Goal: Task Accomplishment & Management: Complete application form

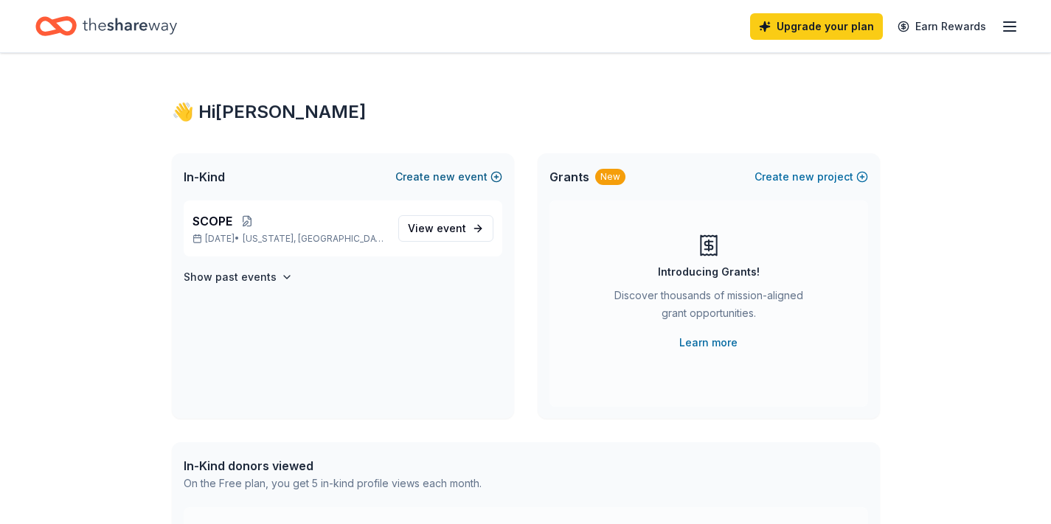
click at [445, 185] on span "new" at bounding box center [444, 177] width 22 height 18
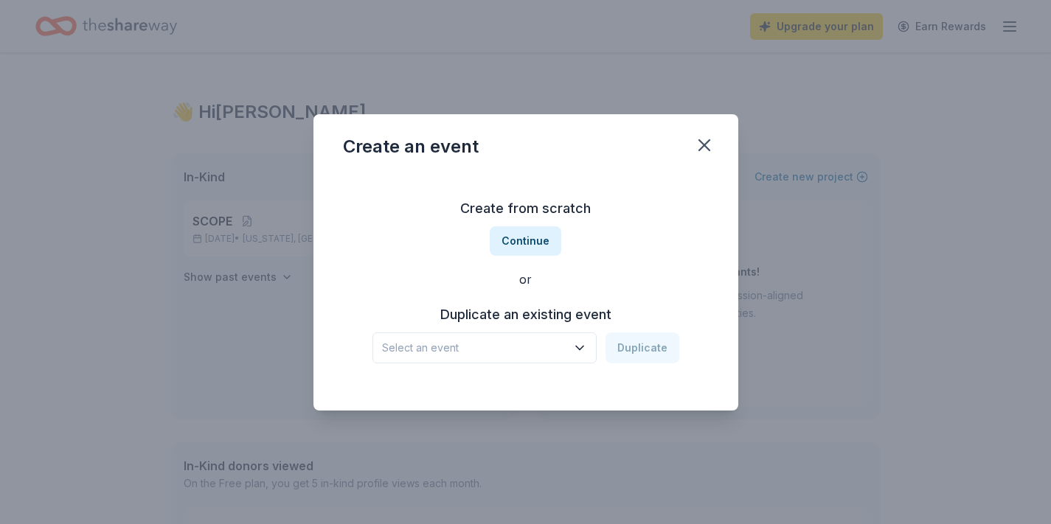
click at [457, 354] on span "Select an event" at bounding box center [474, 348] width 184 height 18
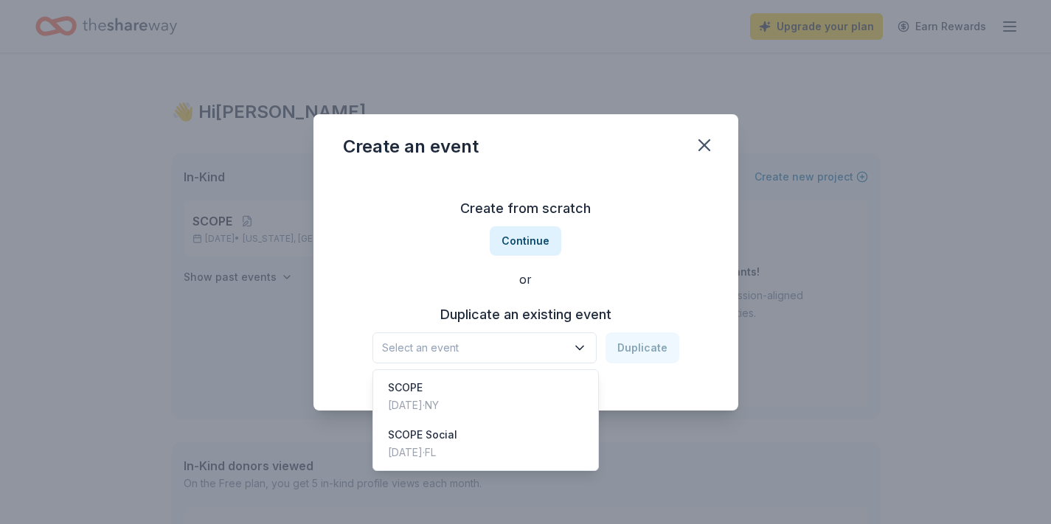
click at [521, 236] on div "Create from scratch Continue or Duplicate an existing event Select an event Dup…" at bounding box center [526, 280] width 366 height 214
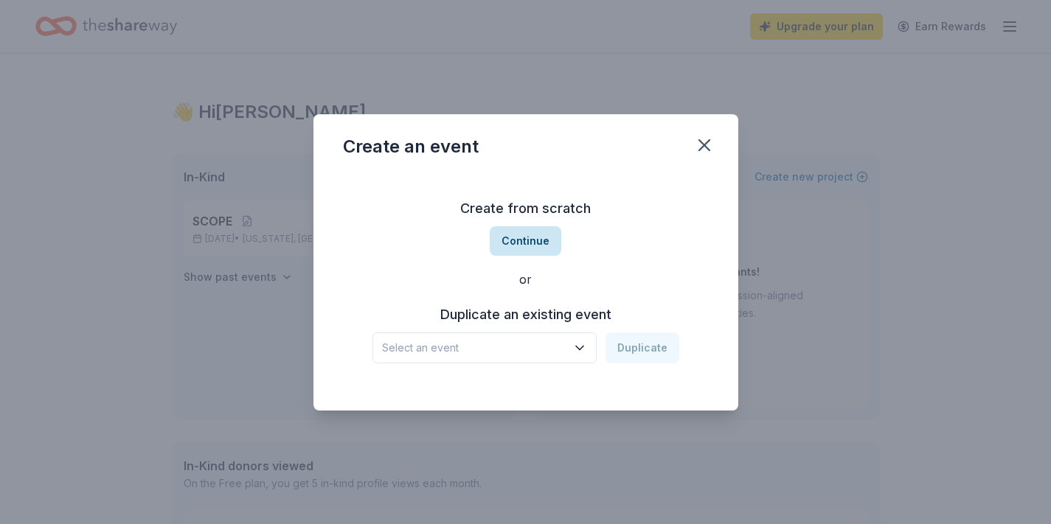
click at [521, 237] on button "Continue" at bounding box center [526, 240] width 72 height 29
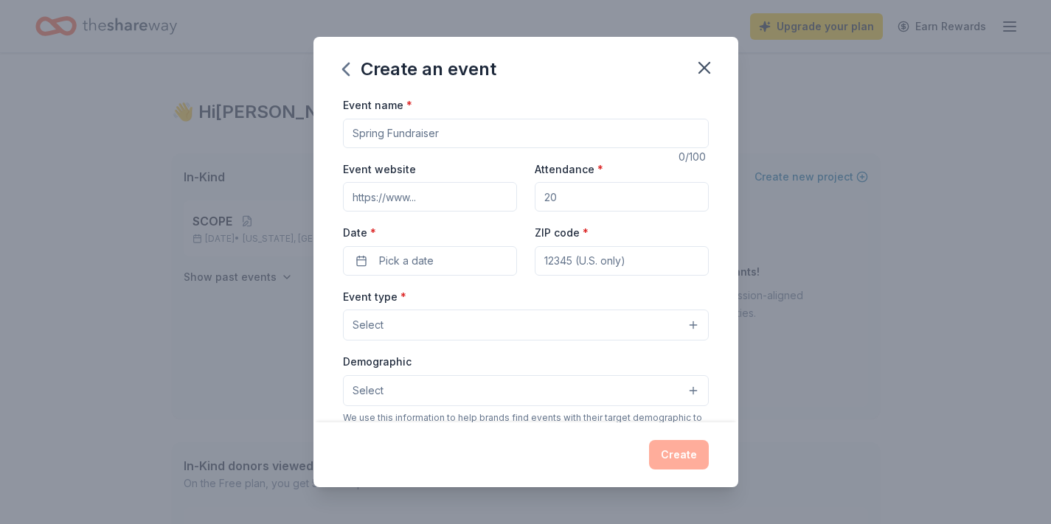
click at [467, 142] on input "Event name *" at bounding box center [526, 133] width 366 height 29
type input "SCOPE Social"
click at [559, 202] on input "Attendance *" at bounding box center [622, 196] width 174 height 29
type input "100"
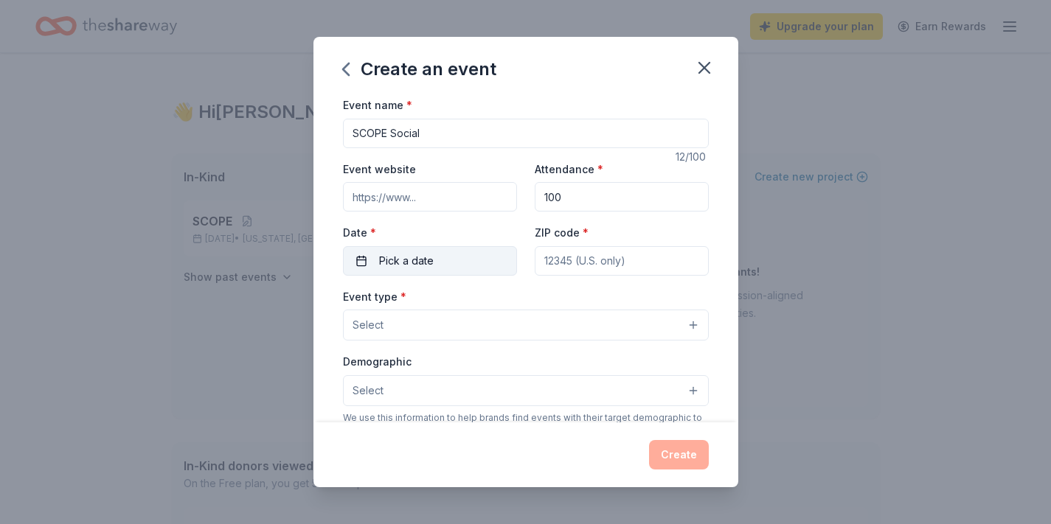
click at [467, 256] on button "Pick a date" at bounding box center [430, 260] width 174 height 29
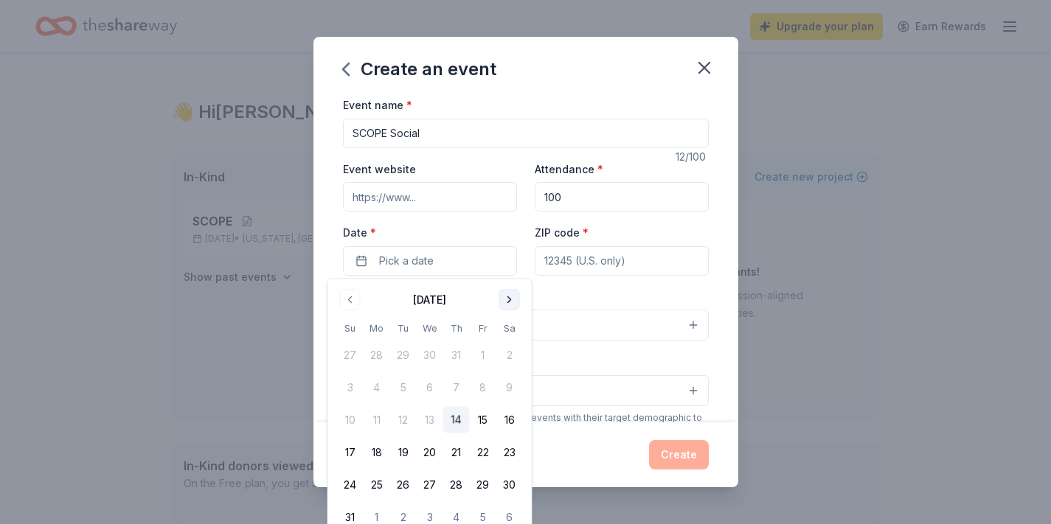
click at [507, 307] on button "Go to next month" at bounding box center [509, 300] width 21 height 21
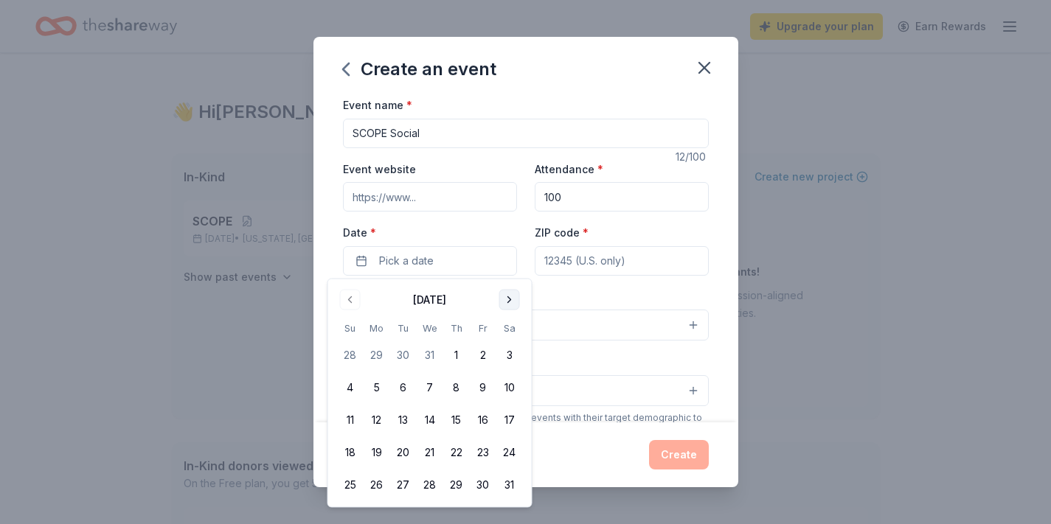
click at [507, 307] on button "Go to next month" at bounding box center [509, 300] width 21 height 21
click at [464, 386] on button "12" at bounding box center [456, 388] width 27 height 27
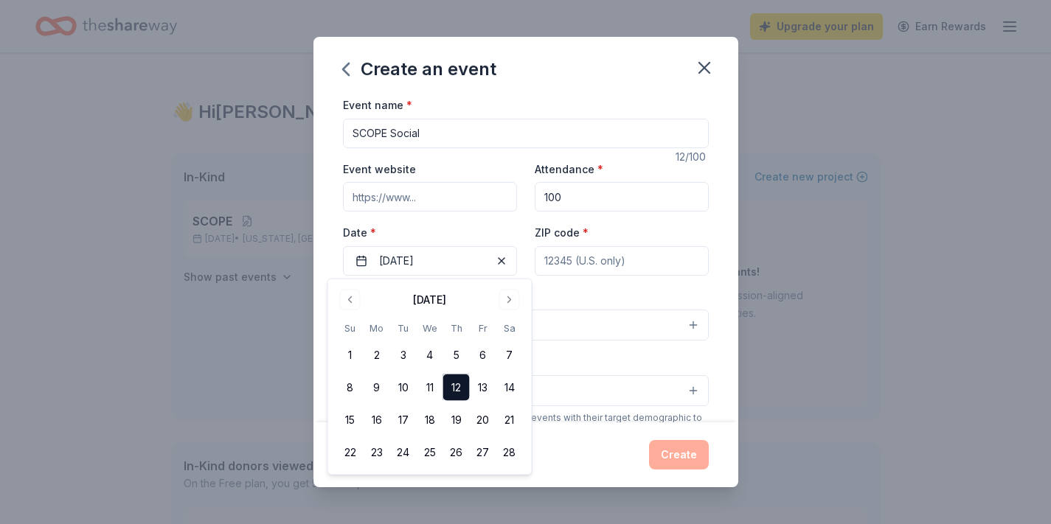
click at [581, 268] on input "ZIP code *" at bounding box center [622, 260] width 174 height 29
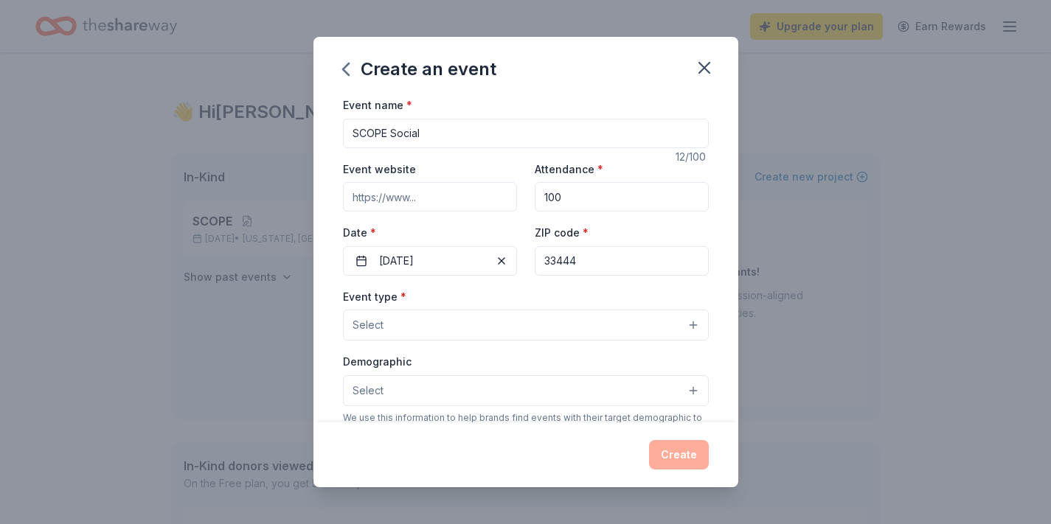
type input "33444"
click at [530, 328] on button "Select" at bounding box center [526, 325] width 366 height 31
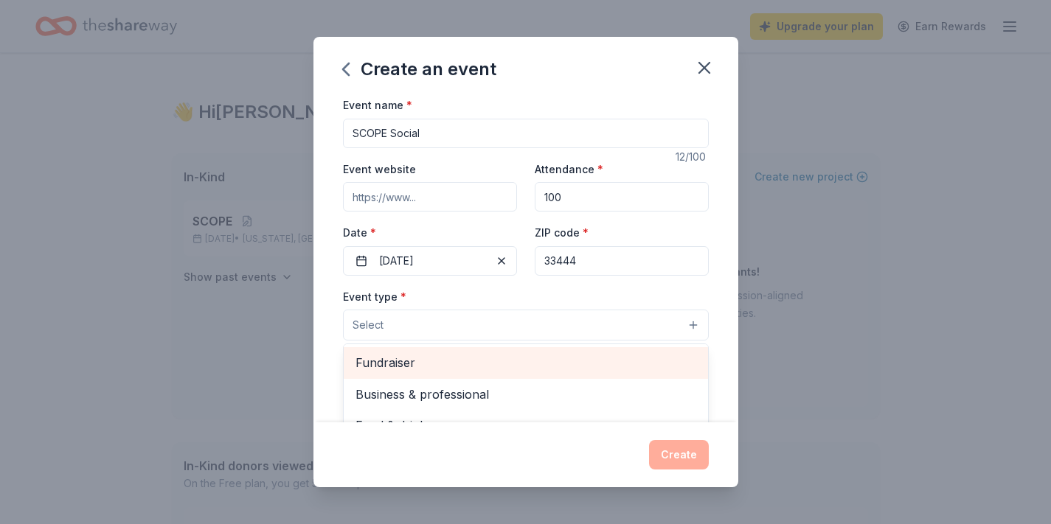
click at [517, 361] on span "Fundraiser" at bounding box center [525, 362] width 341 height 19
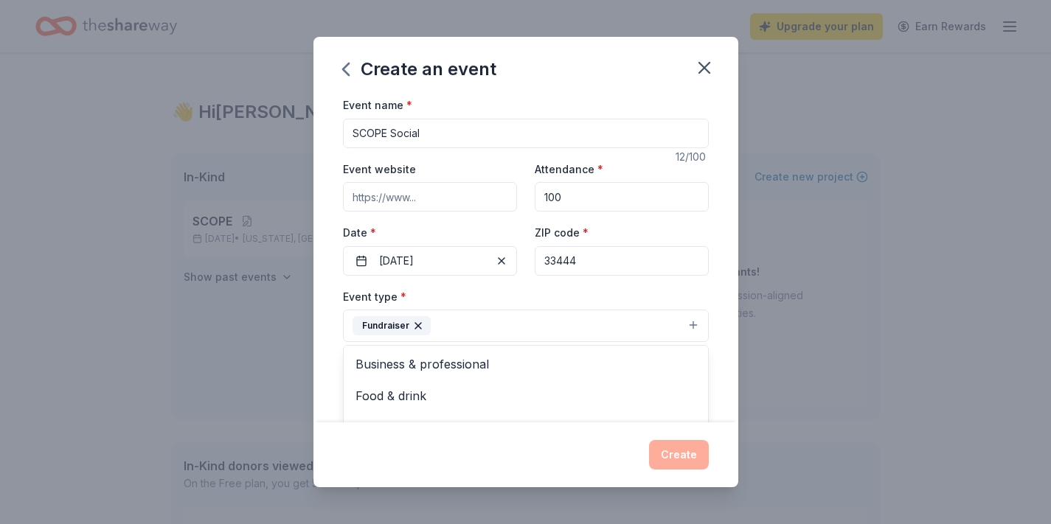
click at [731, 288] on div "Event name * SCOPE Social 12 /100 Event website Attendance * 100 Date * 02/12/2…" at bounding box center [525, 259] width 425 height 327
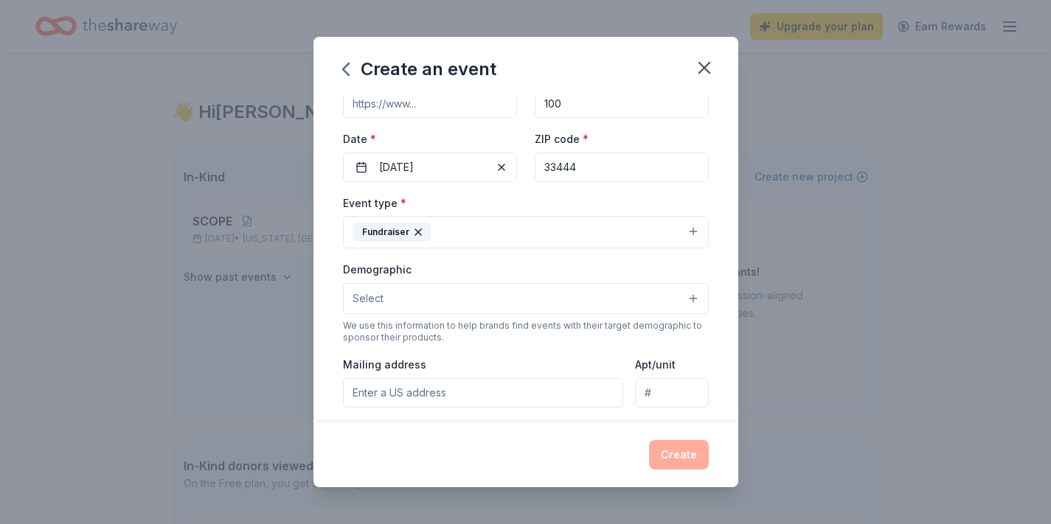
scroll to position [100, 0]
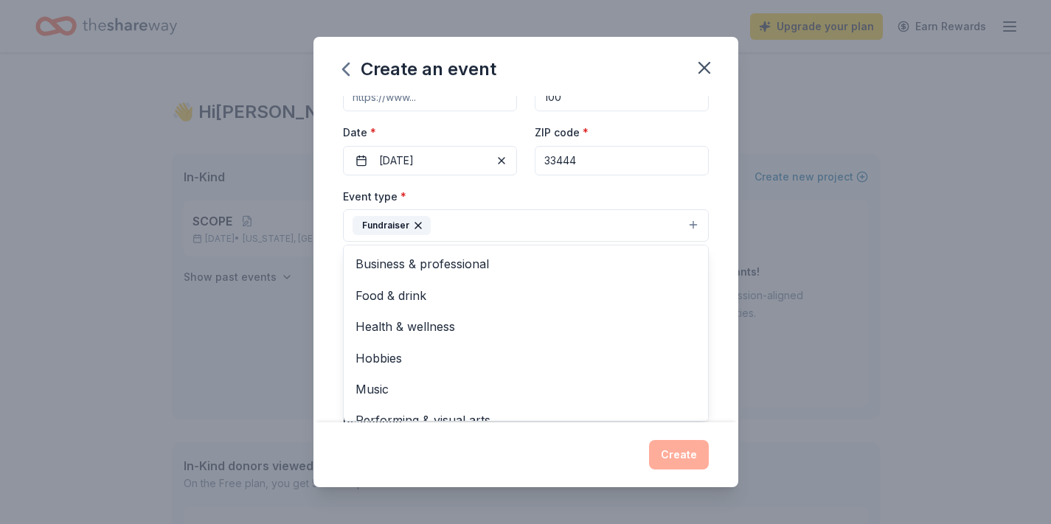
click at [666, 233] on button "Fundraiser" at bounding box center [526, 225] width 366 height 32
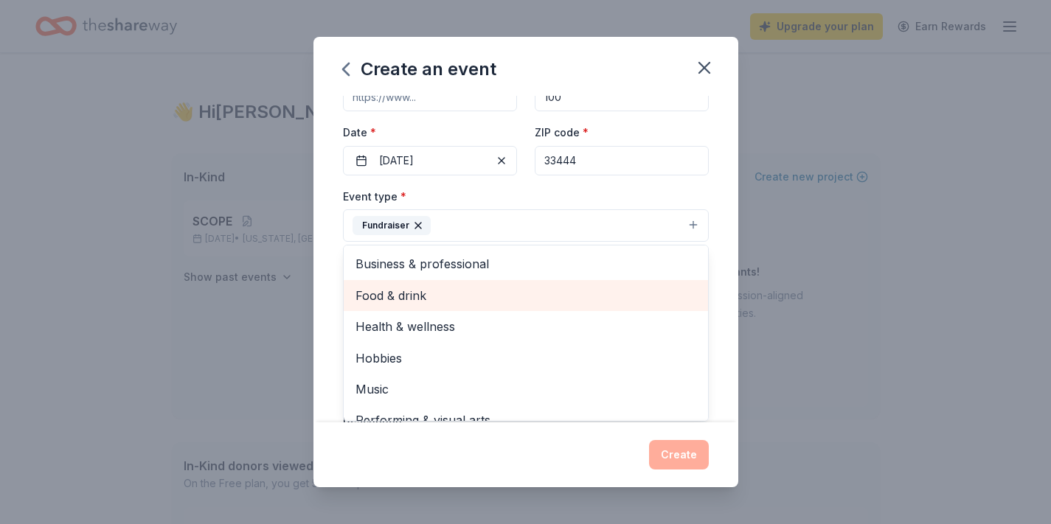
scroll to position [18, 0]
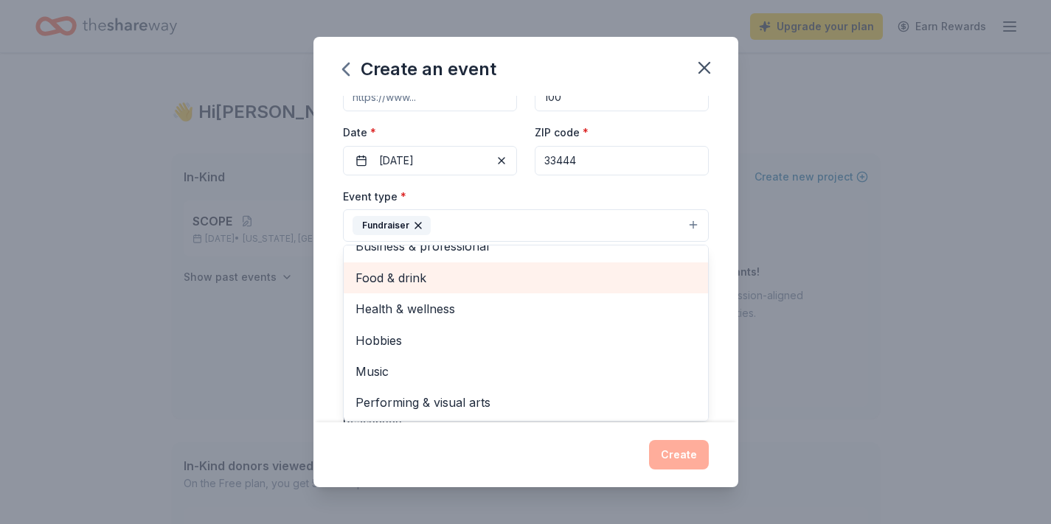
click at [644, 291] on div "Food & drink" at bounding box center [526, 277] width 364 height 31
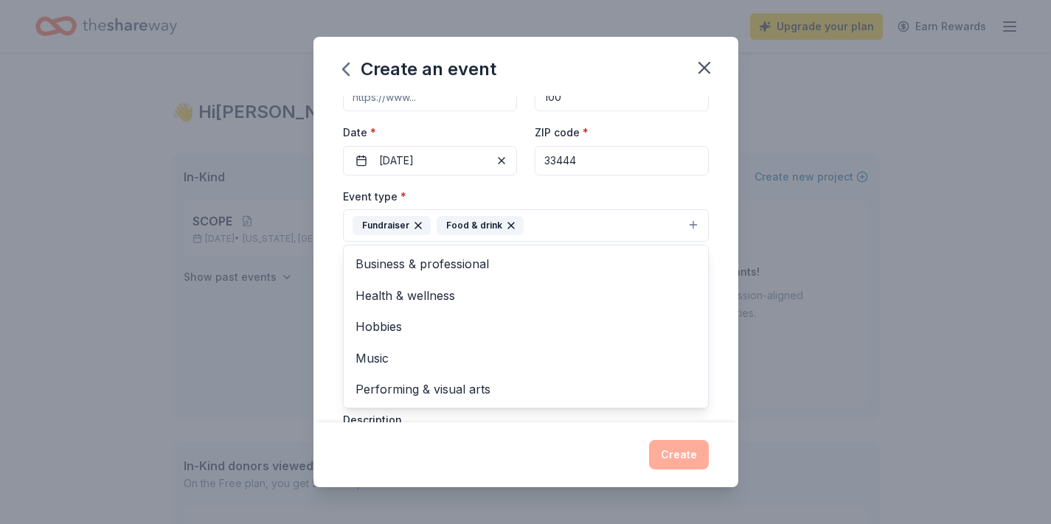
click at [720, 366] on div "Event name * SCOPE Social 12 /100 Event website Attendance * 100 Date * 02/12/2…" at bounding box center [525, 259] width 425 height 327
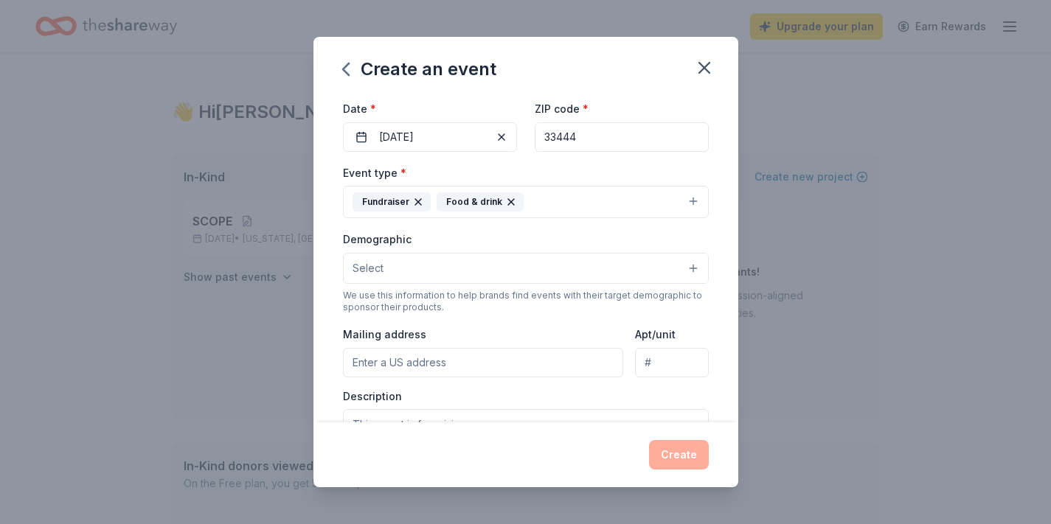
scroll to position [125, 0]
click at [561, 268] on button "Select" at bounding box center [526, 266] width 366 height 31
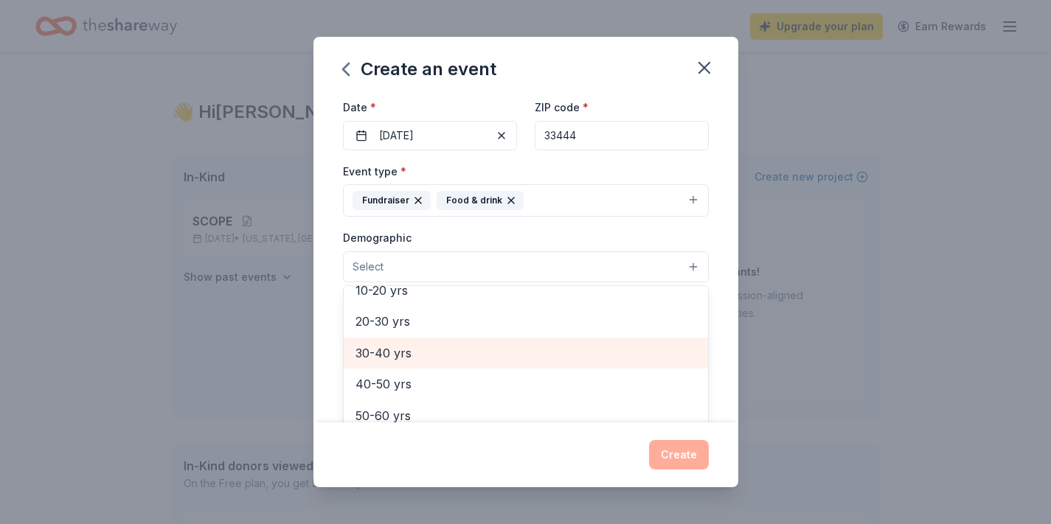
scroll to position [171, 0]
click at [508, 361] on span "30-40 yrs" at bounding box center [525, 352] width 341 height 19
click at [501, 357] on span "40-50 yrs" at bounding box center [525, 353] width 341 height 19
click at [504, 366] on div "50-60 yrs" at bounding box center [526, 353] width 364 height 31
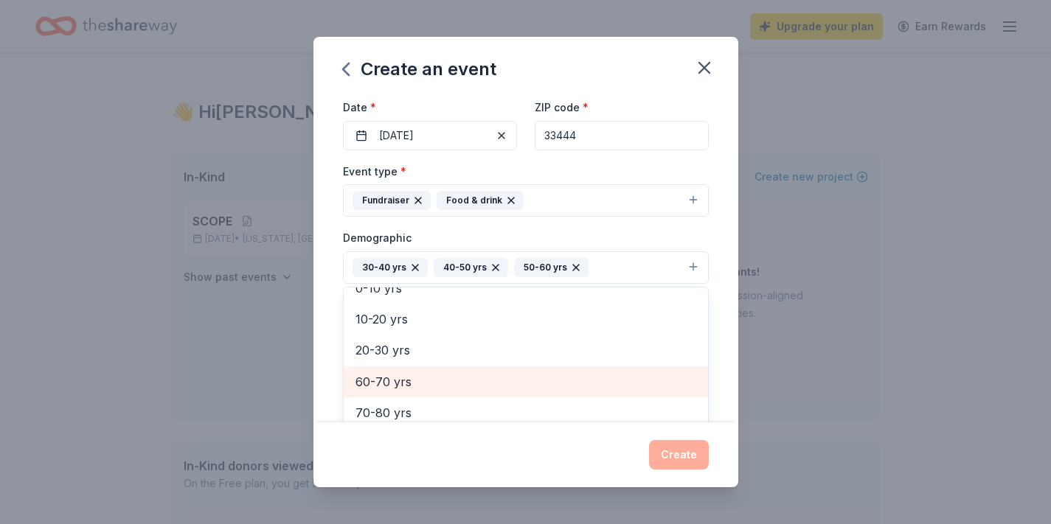
click at [504, 368] on div "60-70 yrs" at bounding box center [526, 381] width 364 height 31
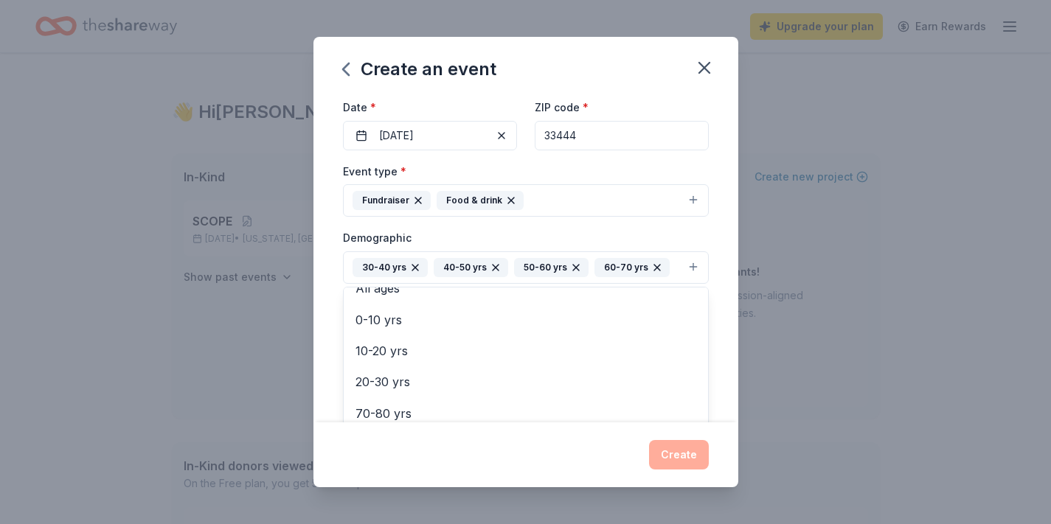
click at [734, 314] on div "Event name * SCOPE Social 12 /100 Event website Attendance * 100 Date * 02/12/2…" at bounding box center [525, 259] width 425 height 327
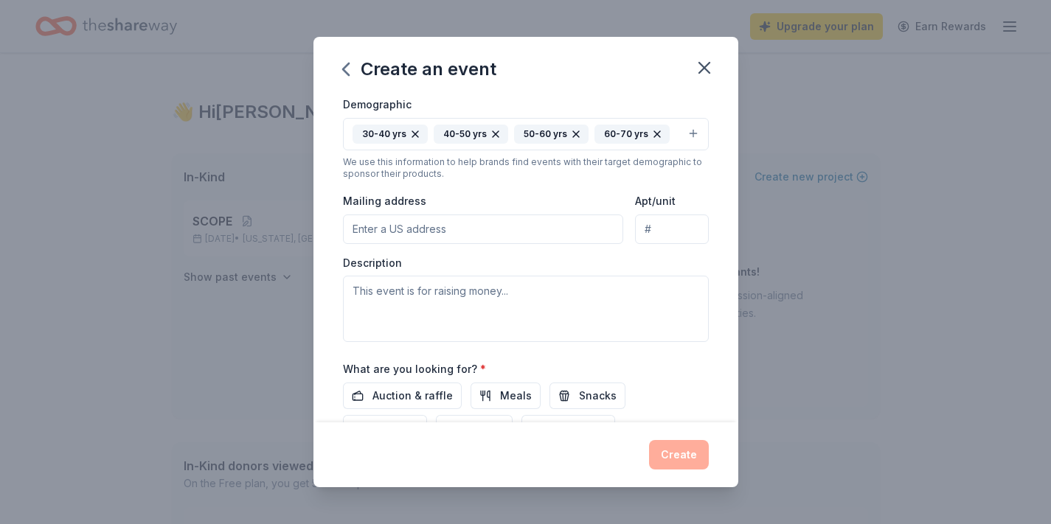
scroll to position [260, 0]
click at [518, 242] on input "Mailing address" at bounding box center [483, 228] width 281 height 29
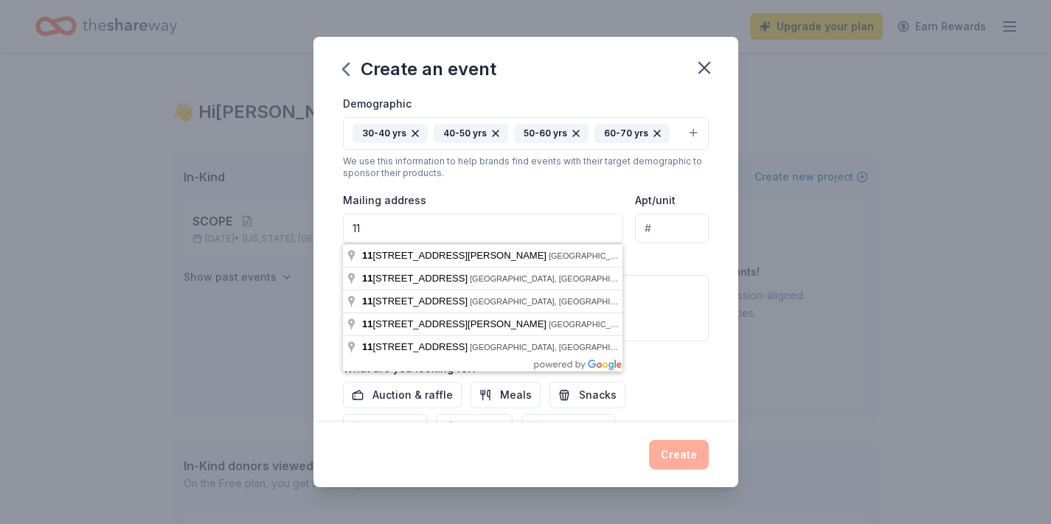
type input "11 Plaza Real S"
type input "312"
click at [669, 259] on div "Description" at bounding box center [526, 298] width 366 height 87
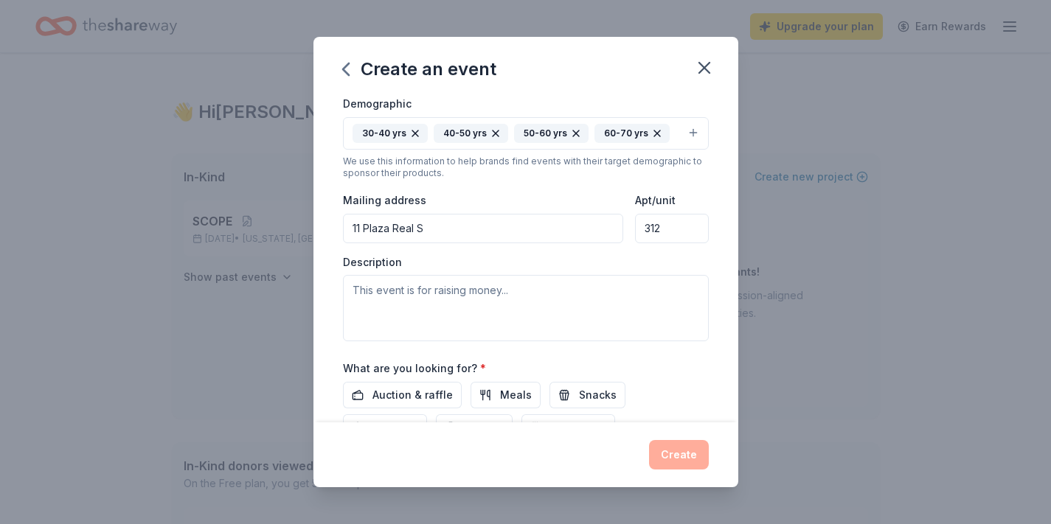
scroll to position [302, 0]
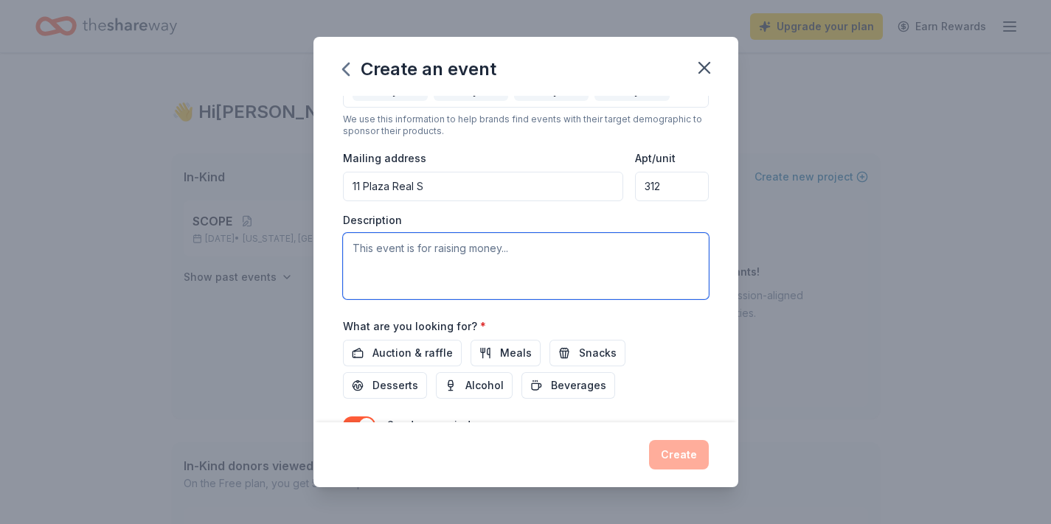
click at [591, 262] on textarea at bounding box center [526, 266] width 366 height 66
paste textarea "New and long-time SCOPE supporters, along with colleagues, friends, and their e…"
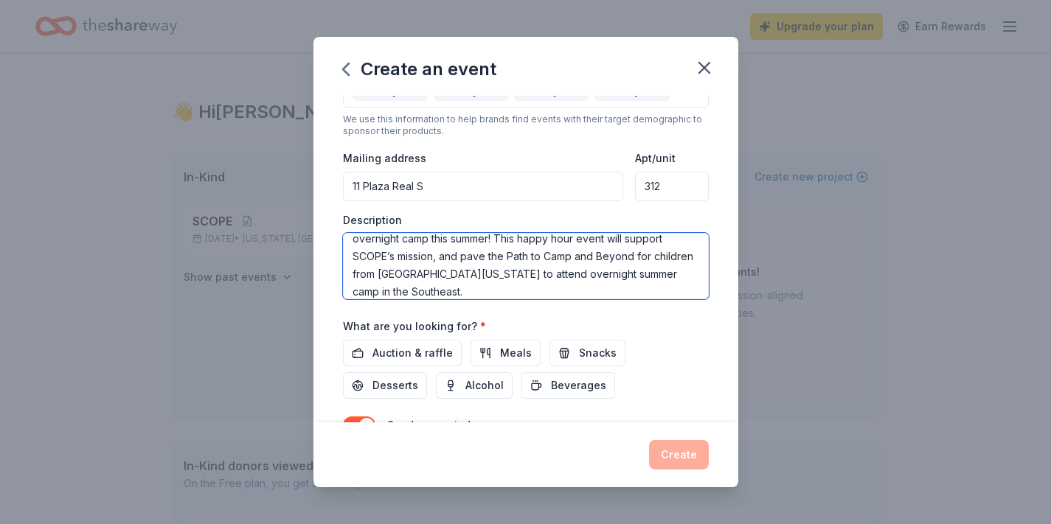
scroll to position [124, 0]
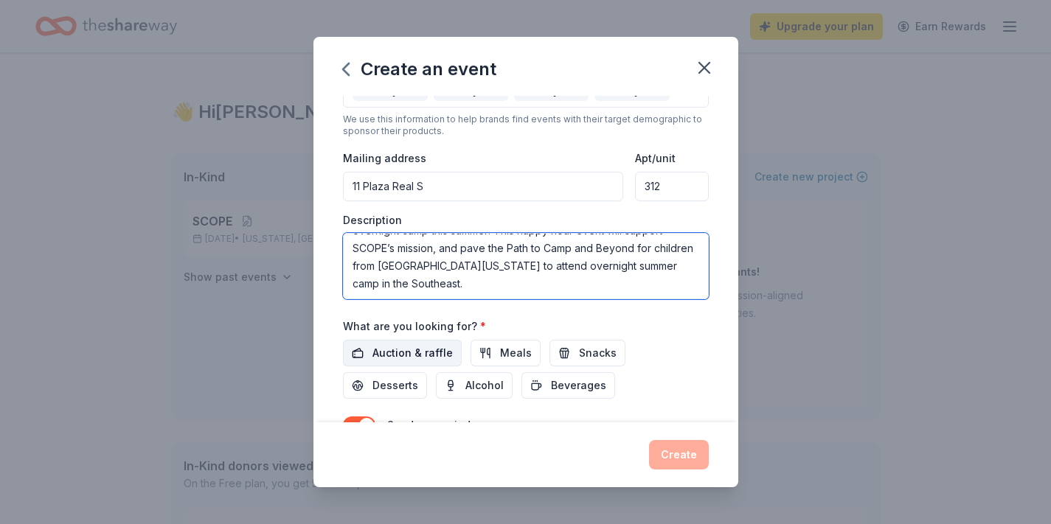
type textarea "New and long-time SCOPE supporters, along with colleagues, friends, and their e…"
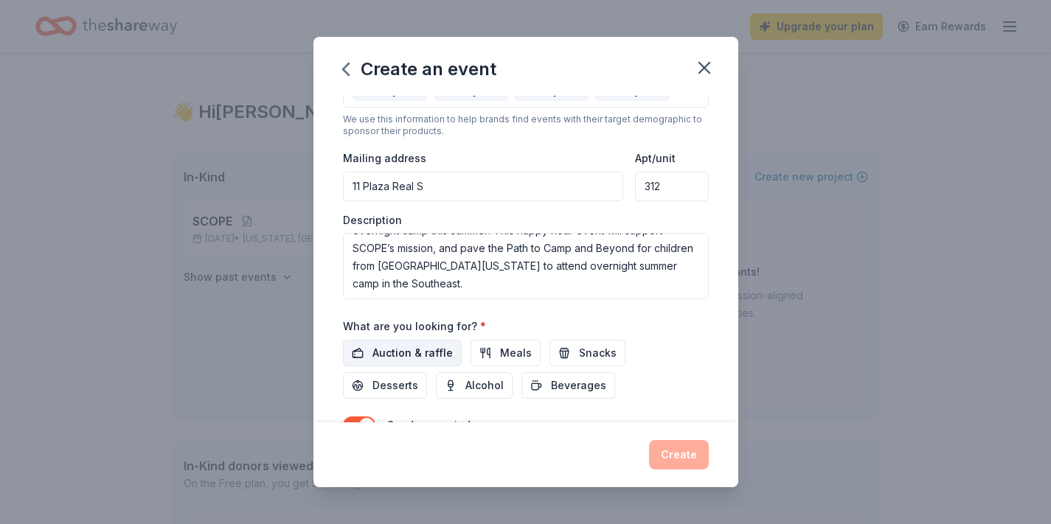
click at [428, 357] on span "Auction & raffle" at bounding box center [412, 353] width 80 height 18
click at [509, 358] on span "Meals" at bounding box center [516, 353] width 32 height 18
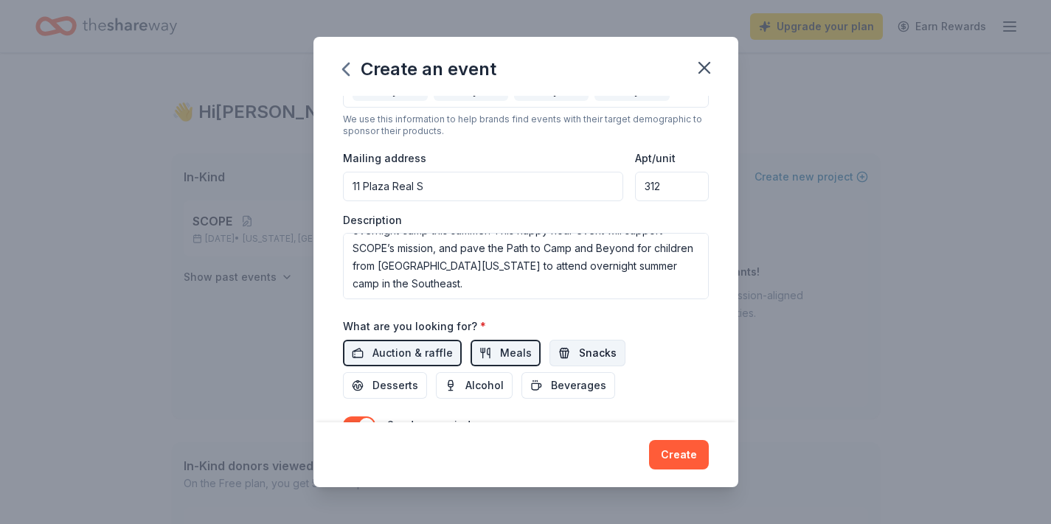
click at [579, 354] on span "Snacks" at bounding box center [598, 353] width 38 height 18
click at [427, 372] on button "Desserts" at bounding box center [385, 385] width 84 height 27
click at [436, 387] on button "Alcohol" at bounding box center [474, 385] width 77 height 27
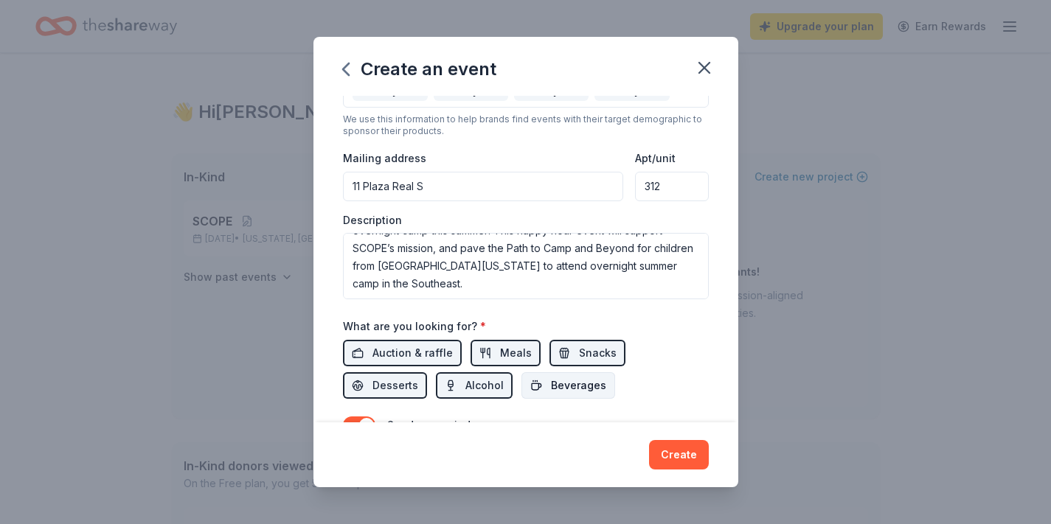
click at [521, 382] on button "Beverages" at bounding box center [568, 385] width 94 height 27
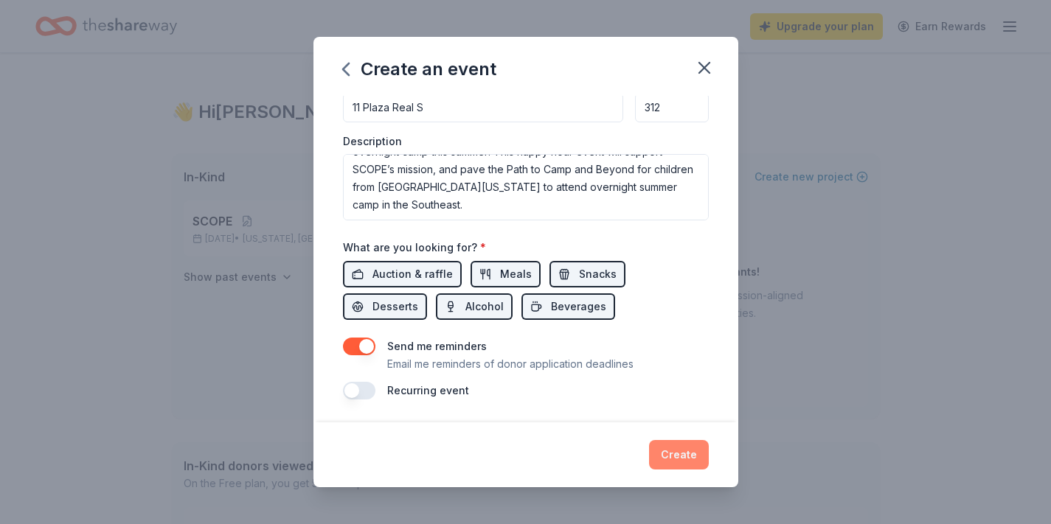
click at [692, 457] on button "Create" at bounding box center [679, 454] width 60 height 29
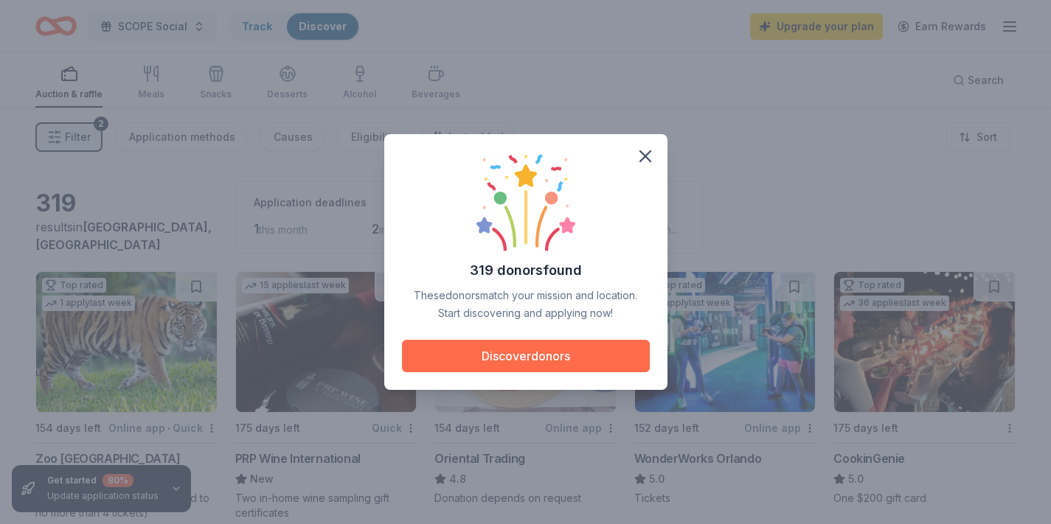
click at [573, 355] on button "Discover donors" at bounding box center [526, 356] width 248 height 32
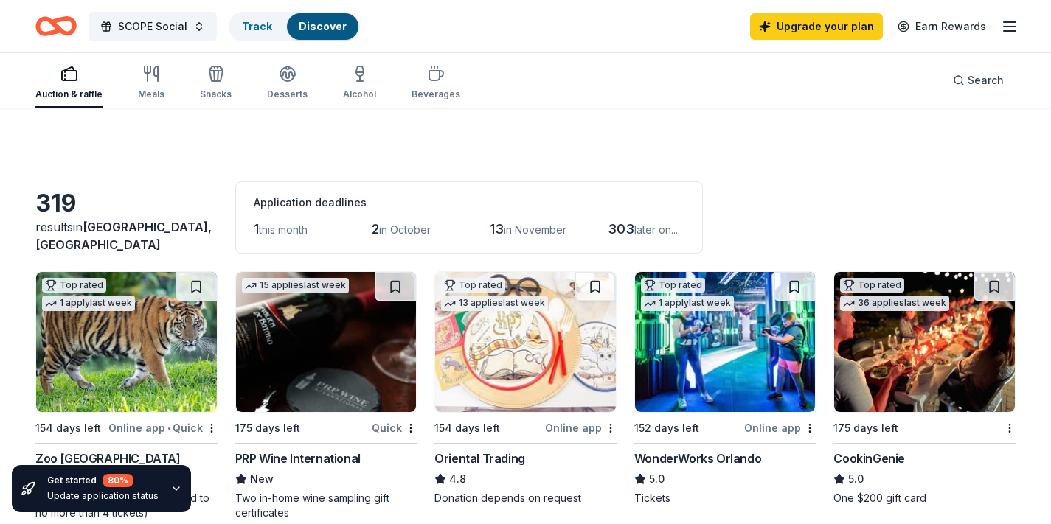
scroll to position [112, 0]
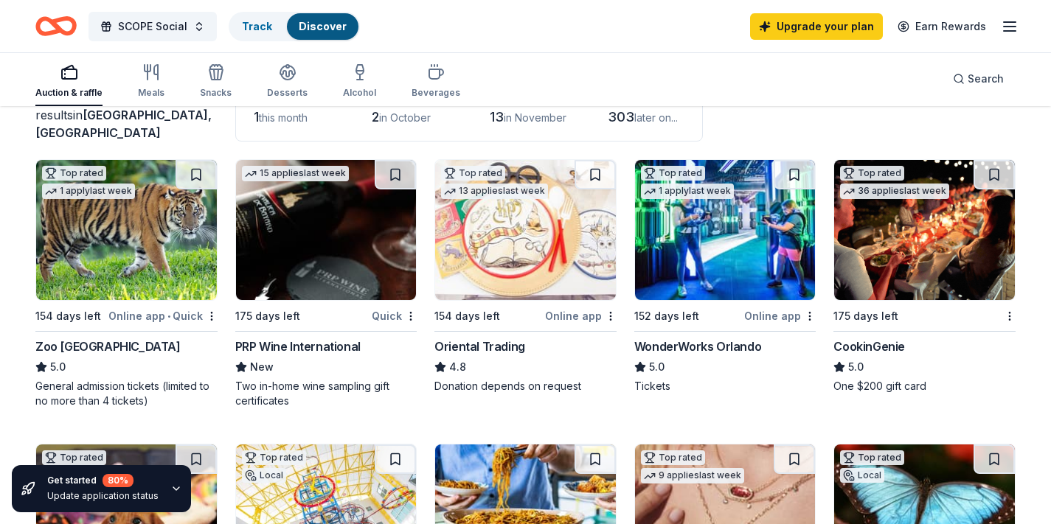
click at [303, 203] on img at bounding box center [326, 230] width 181 height 140
click at [886, 259] on img at bounding box center [924, 230] width 181 height 140
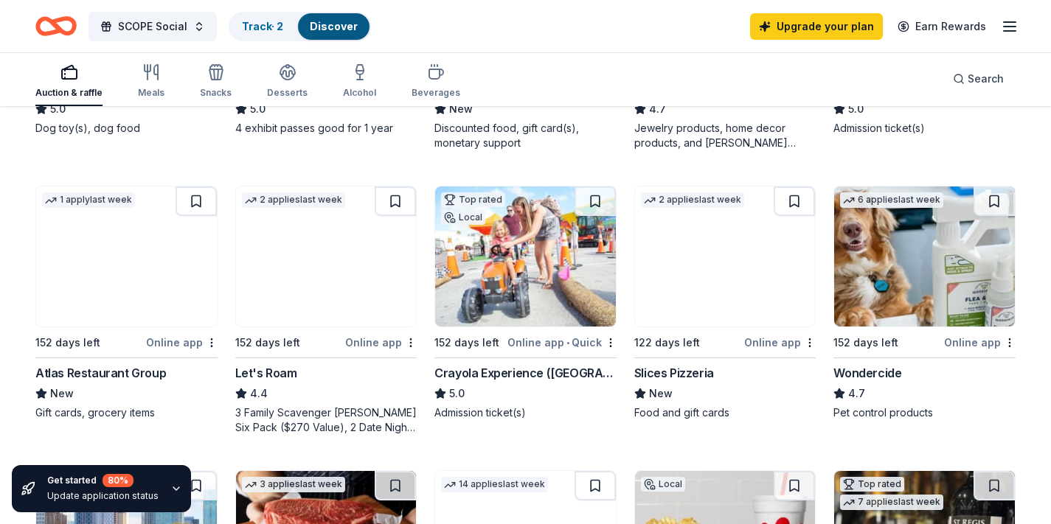
scroll to position [657, 0]
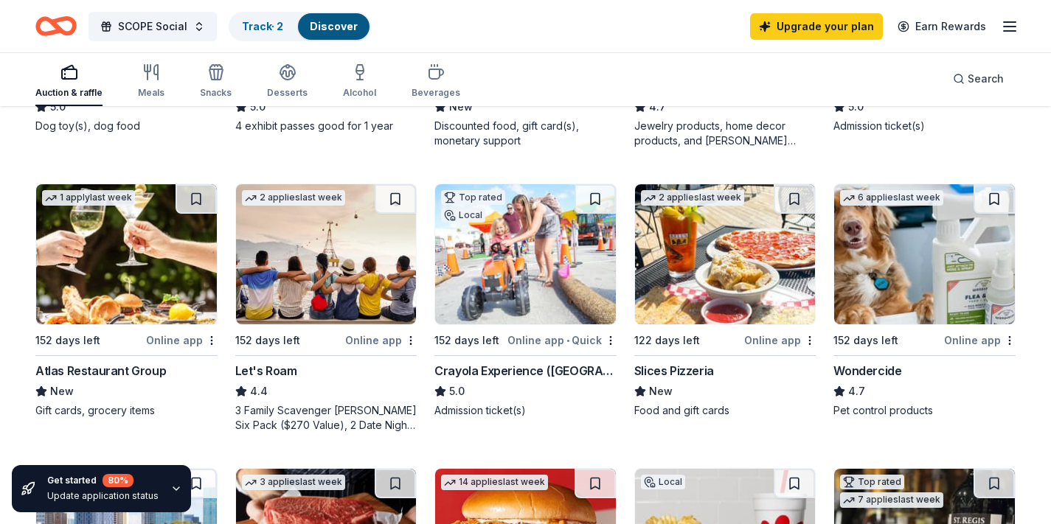
click at [476, 275] on img at bounding box center [525, 254] width 181 height 140
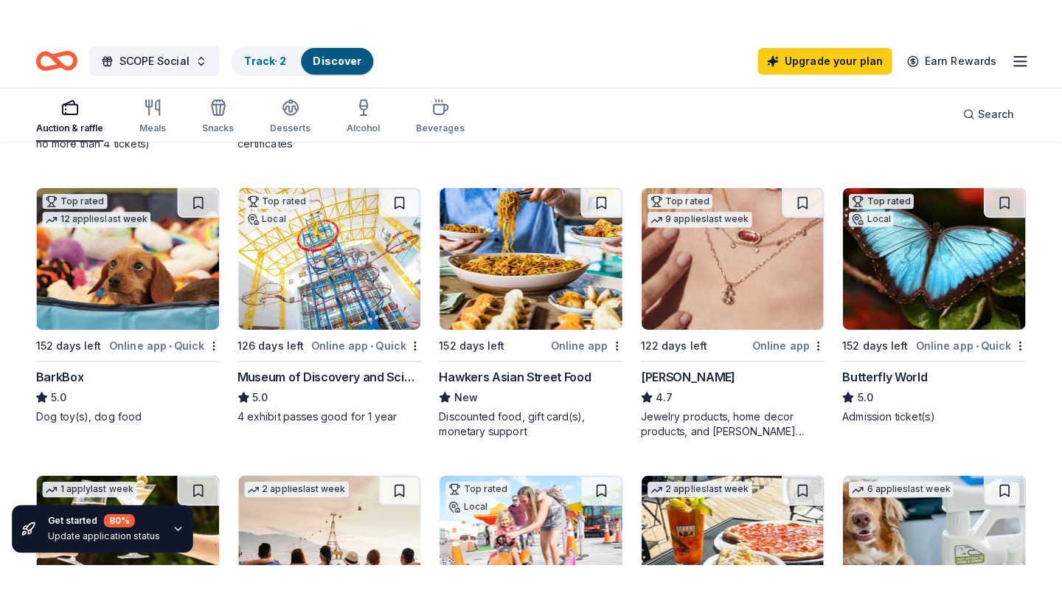
scroll to position [404, 0]
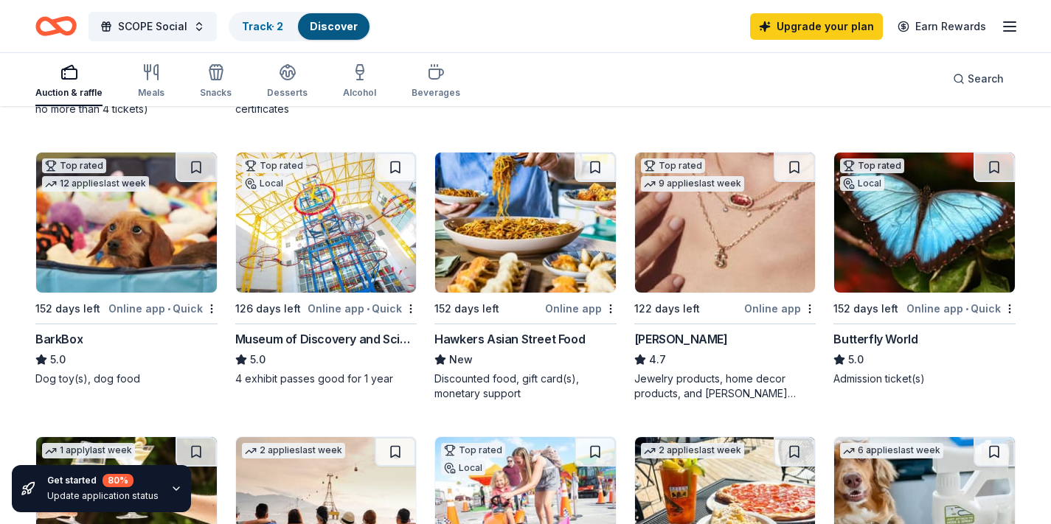
click at [368, 234] on img at bounding box center [326, 223] width 181 height 140
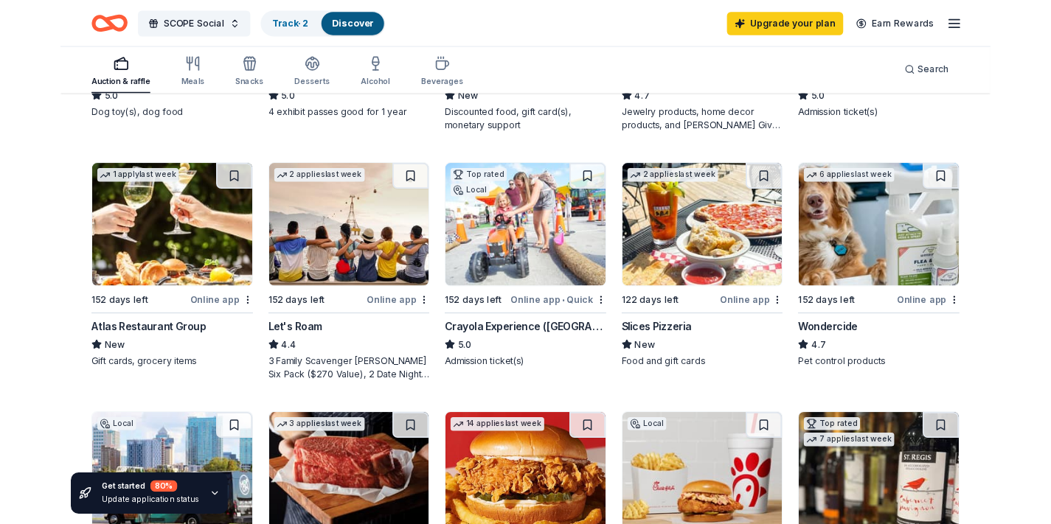
scroll to position [675, 0]
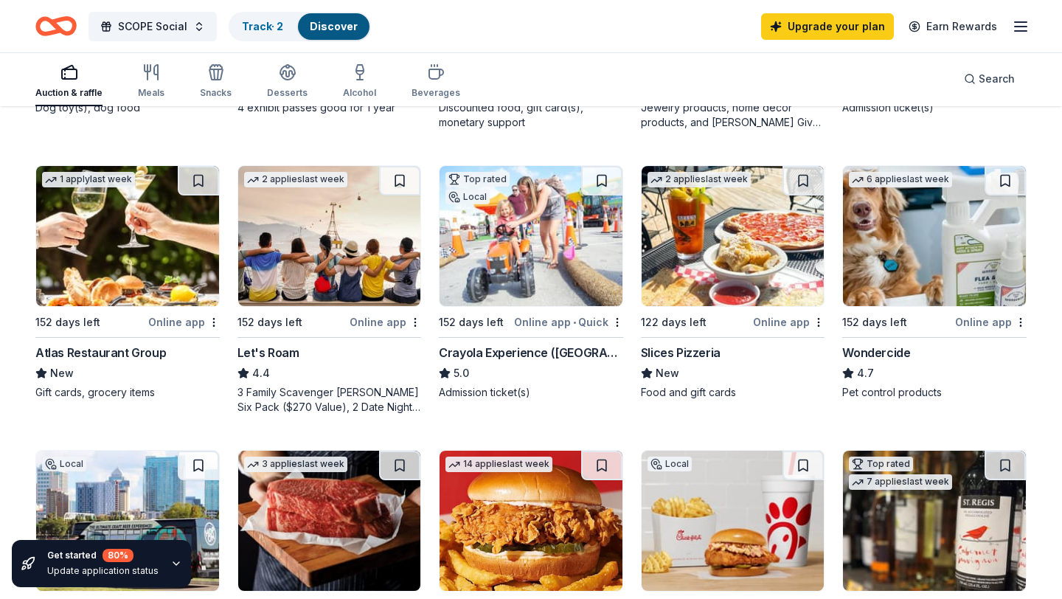
click at [116, 258] on img at bounding box center [127, 236] width 183 height 140
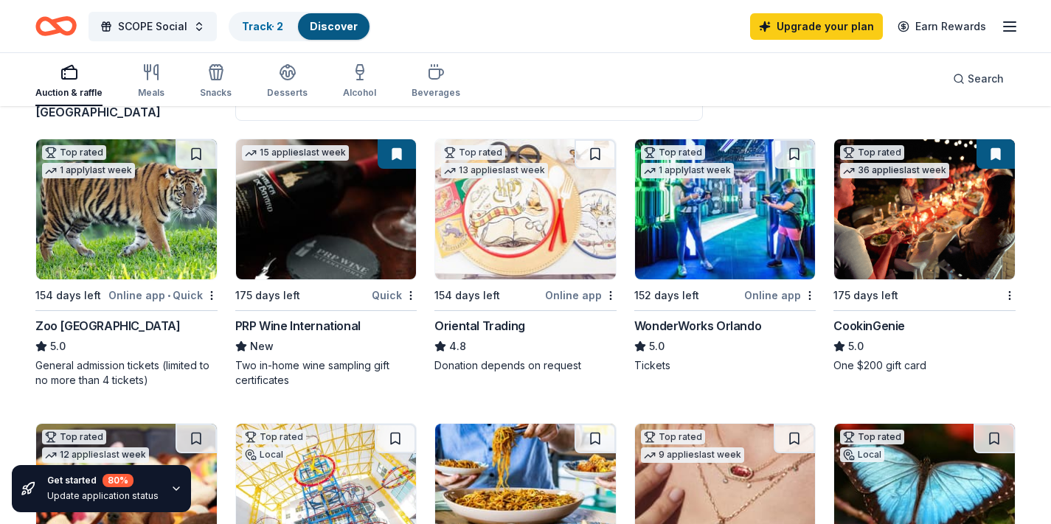
scroll to position [131, 0]
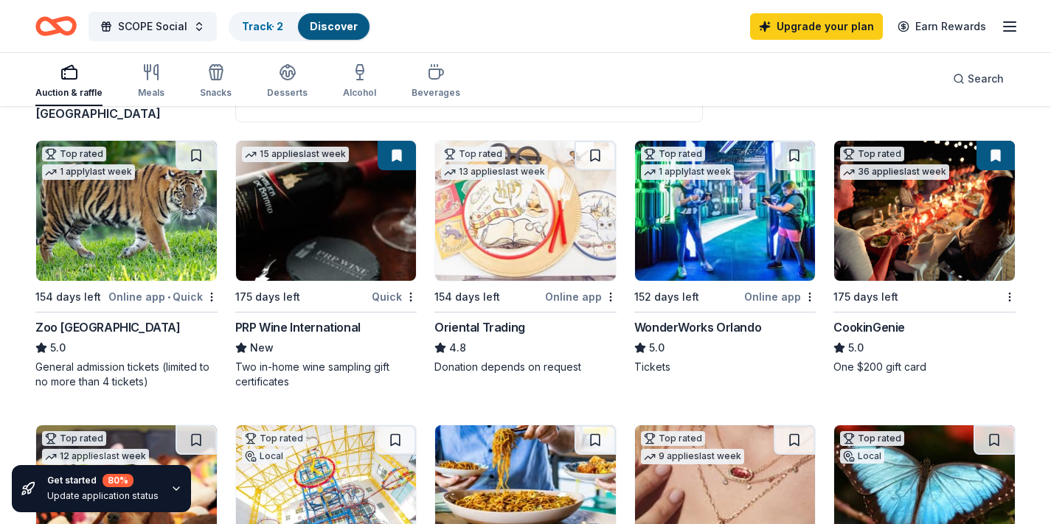
click at [164, 236] on img at bounding box center [126, 211] width 181 height 140
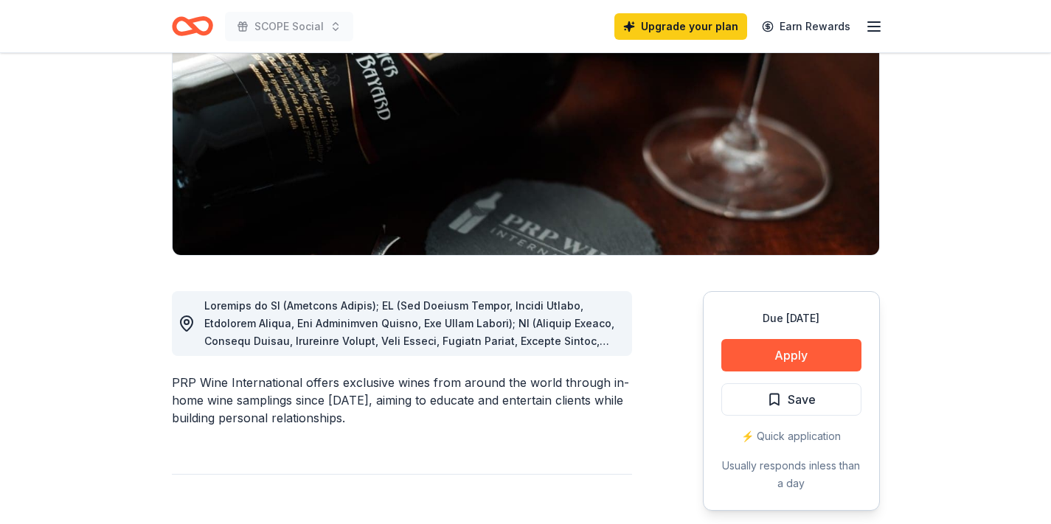
scroll to position [198, 0]
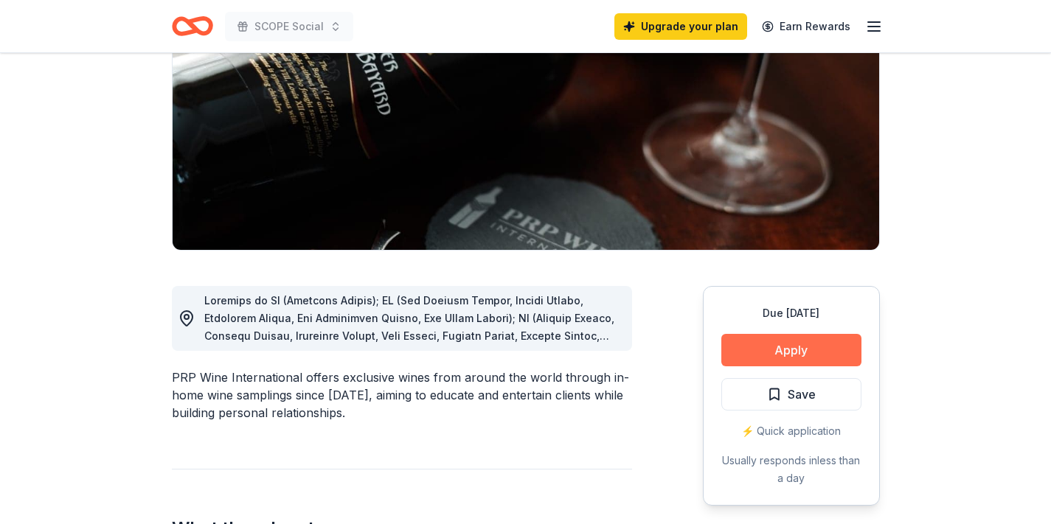
click at [775, 349] on button "Apply" at bounding box center [791, 350] width 140 height 32
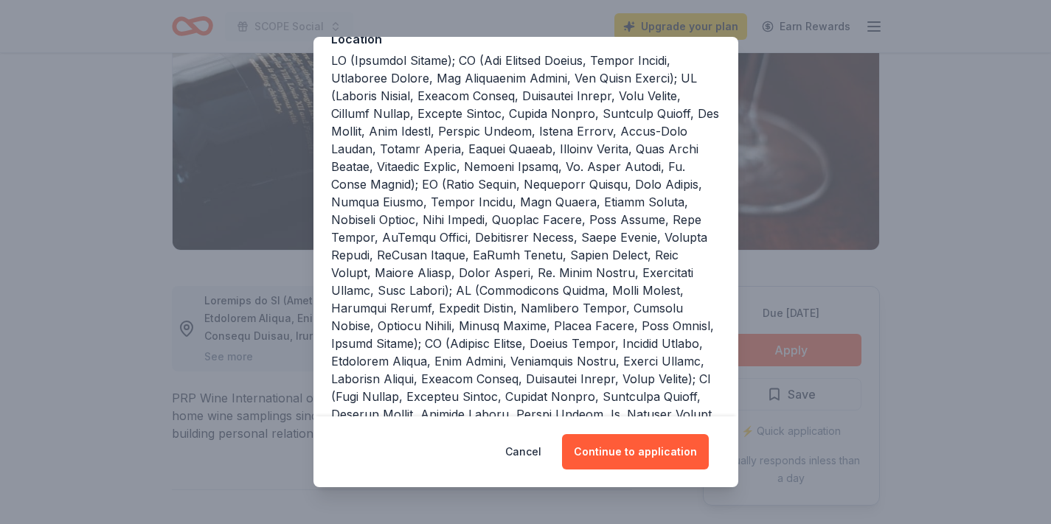
scroll to position [251, 0]
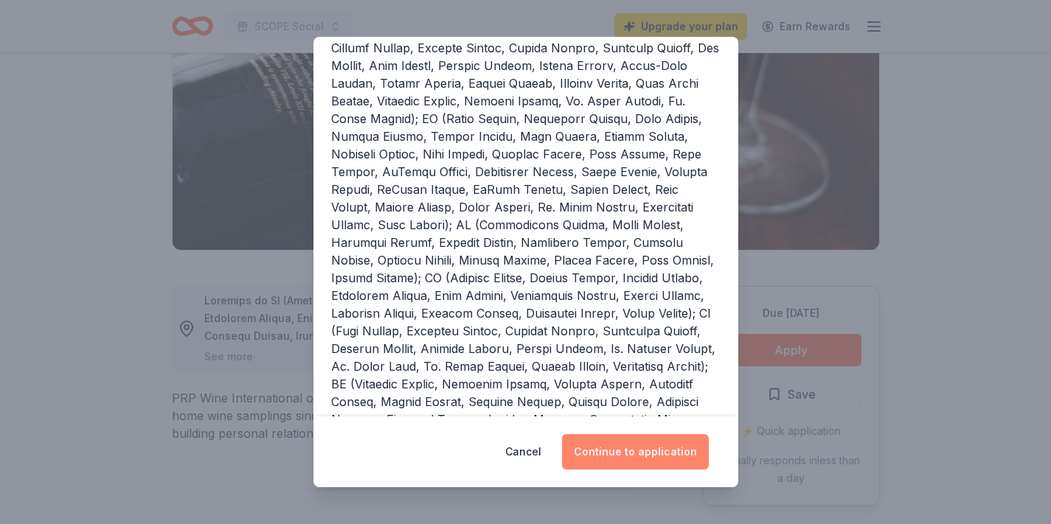
click at [647, 463] on button "Continue to application" at bounding box center [635, 451] width 147 height 35
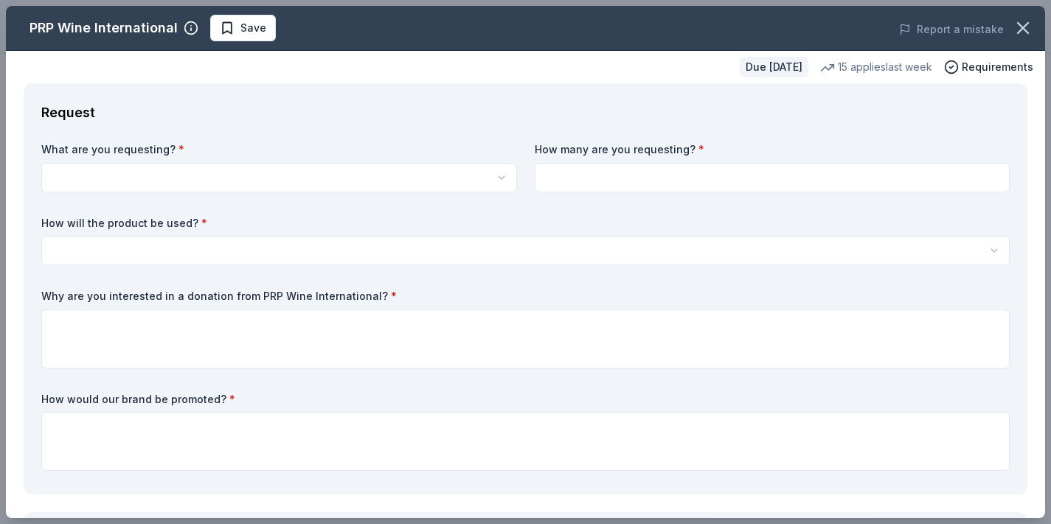
click at [417, 182] on html "SCOPE Social Upgrade your plan Earn Rewards Due in 175 days Share PRP Wine Inte…" at bounding box center [525, 64] width 1051 height 524
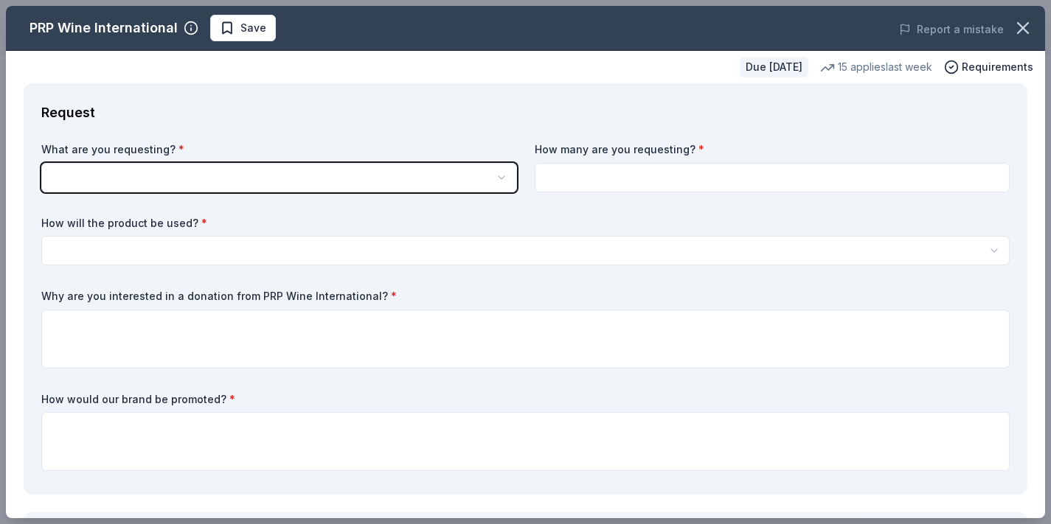
scroll to position [0, 0]
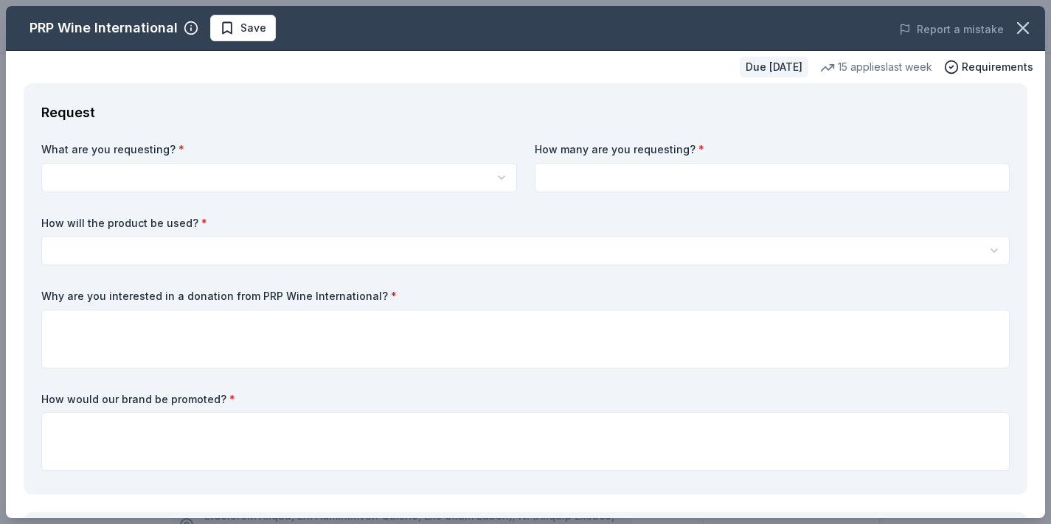
click at [417, 182] on html "SCOPE Social Save Apply Due in 175 days Share PRP Wine International New • 2 re…" at bounding box center [525, 262] width 1051 height 524
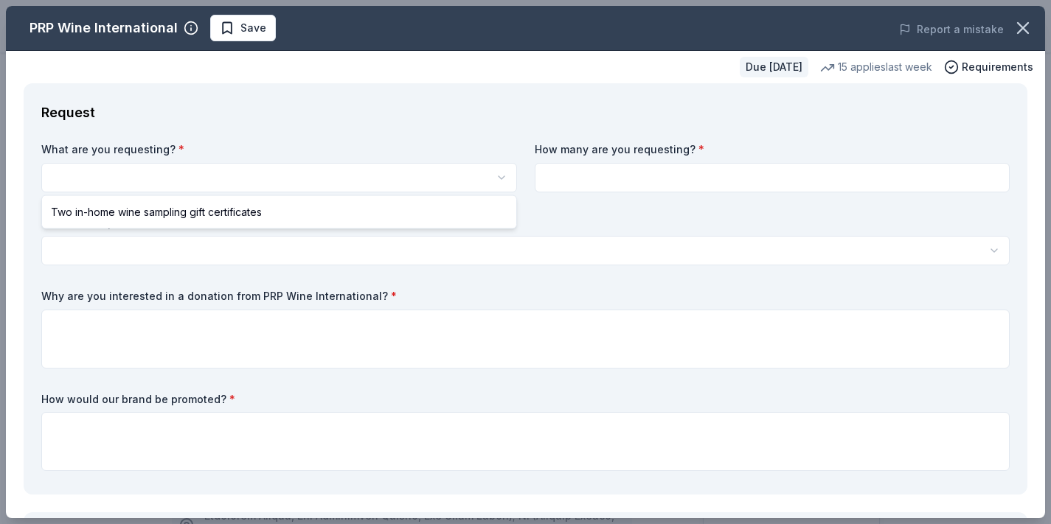
select select "Two in-home wine sampling gift certificates"
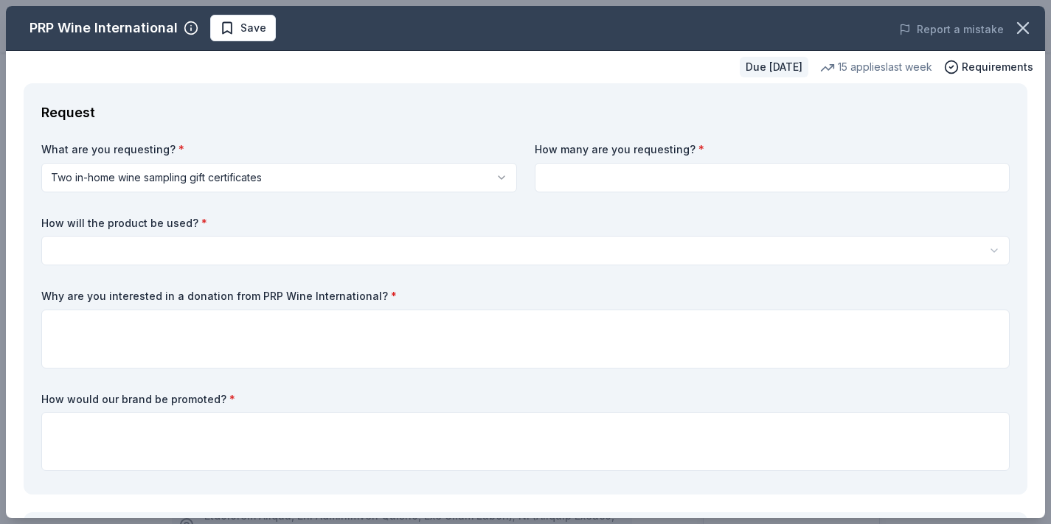
click at [559, 173] on input at bounding box center [773, 177] width 476 height 29
type input "2"
click at [410, 251] on html "SCOPE Social Save Apply Due in 175 days Share PRP Wine International New • 2 re…" at bounding box center [525, 262] width 1051 height 524
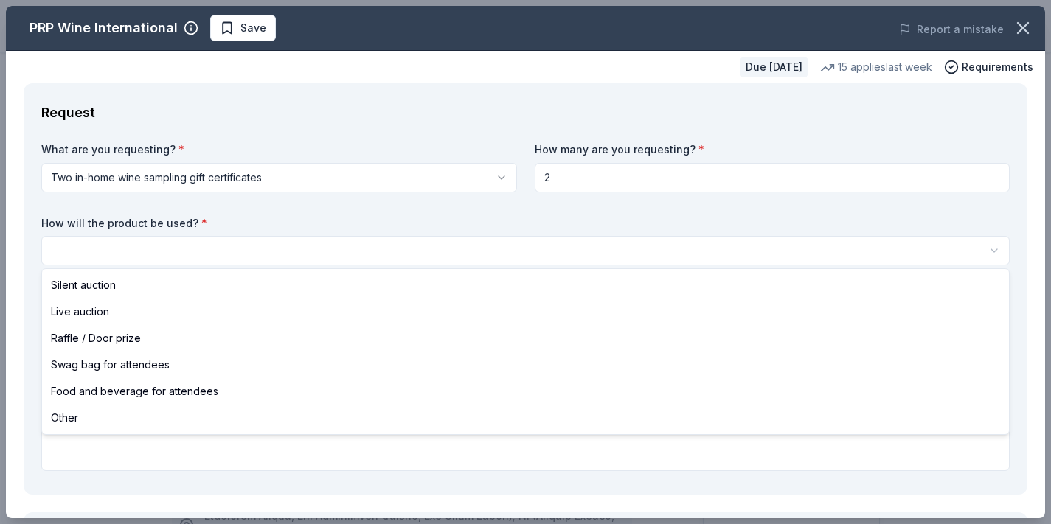
select select "raffleDoorPrize"
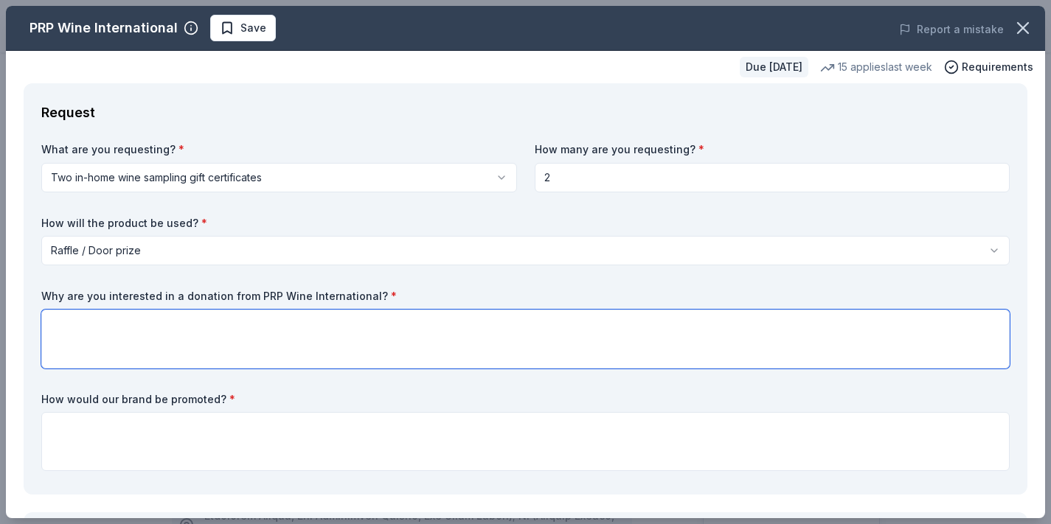
click at [286, 330] on textarea at bounding box center [525, 339] width 968 height 59
paste textarea "New and long-time SCOPE supporters, along with colleagues, friends, and their e…"
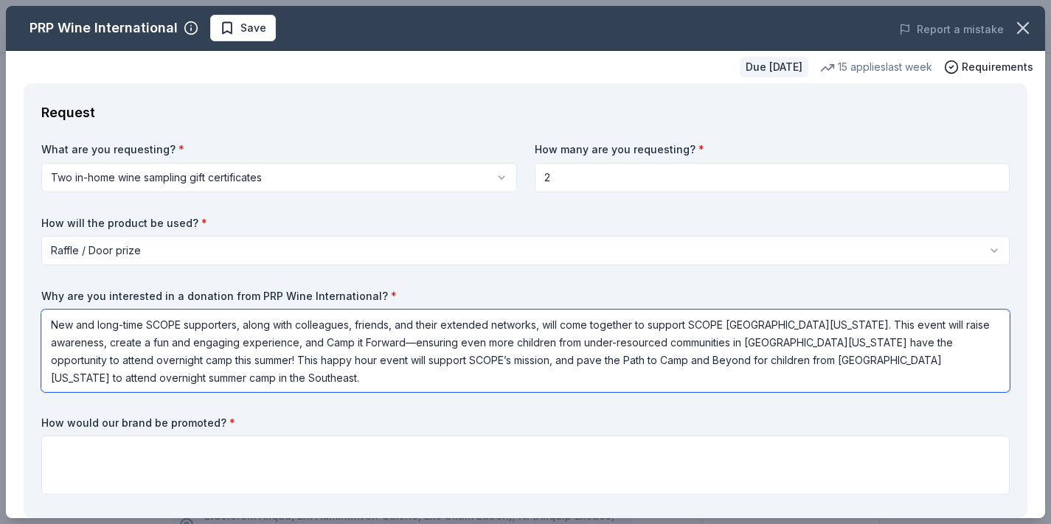
type textarea "New and long-time SCOPE supporters, along with colleagues, friends, and their e…"
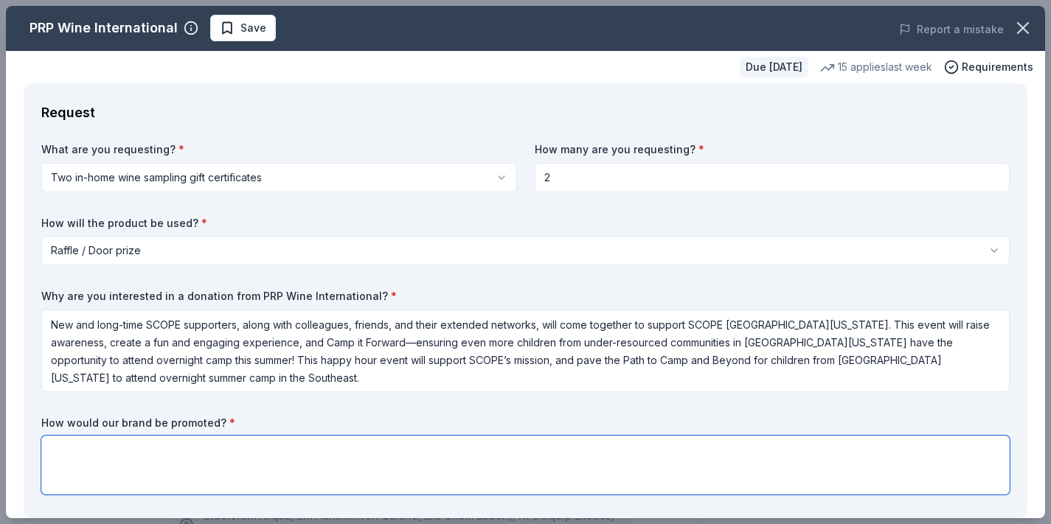
click at [206, 450] on textarea at bounding box center [525, 465] width 968 height 59
type textarea "Flyers and Social Media"
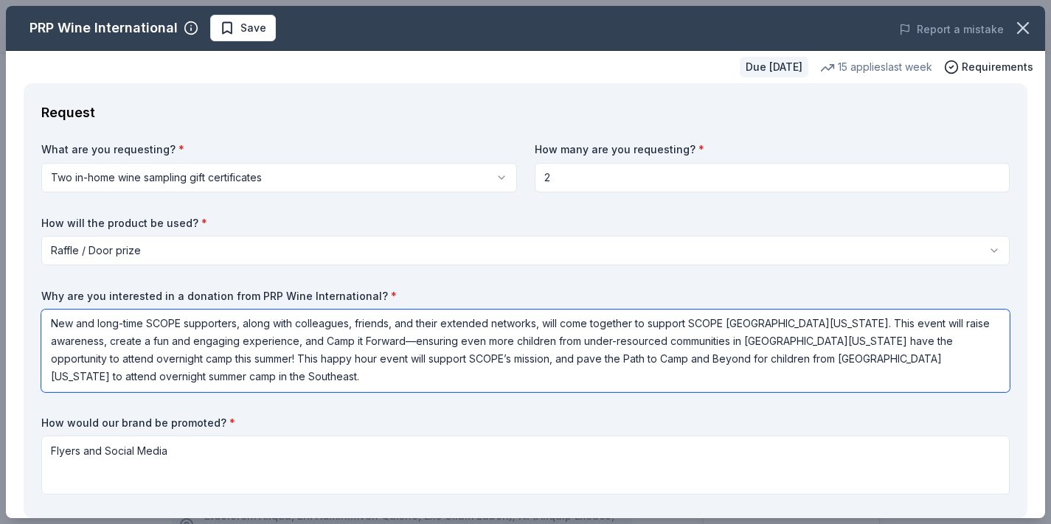
click at [335, 369] on textarea "New and long-time SCOPE supporters, along with colleagues, friends, and their e…" at bounding box center [525, 351] width 968 height 83
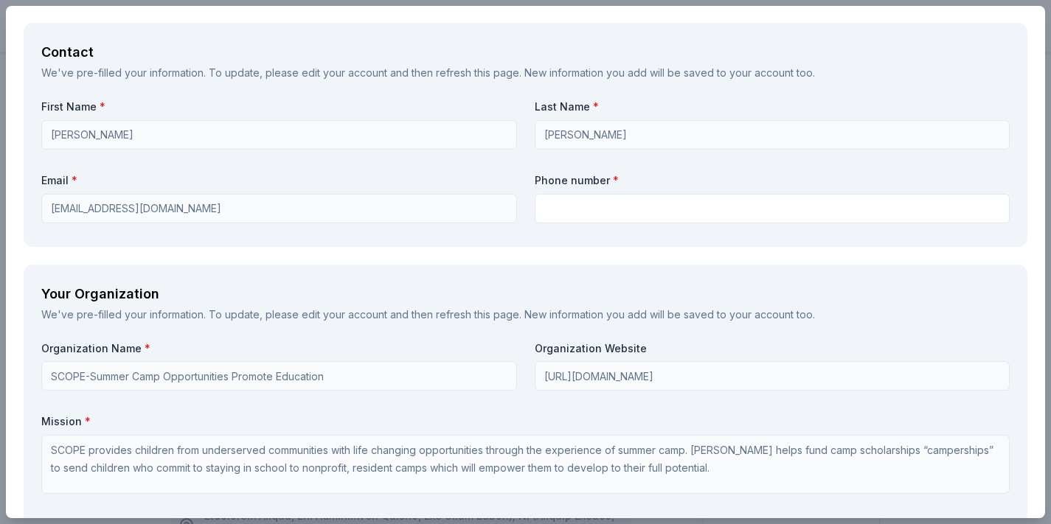
scroll to position [1087, 0]
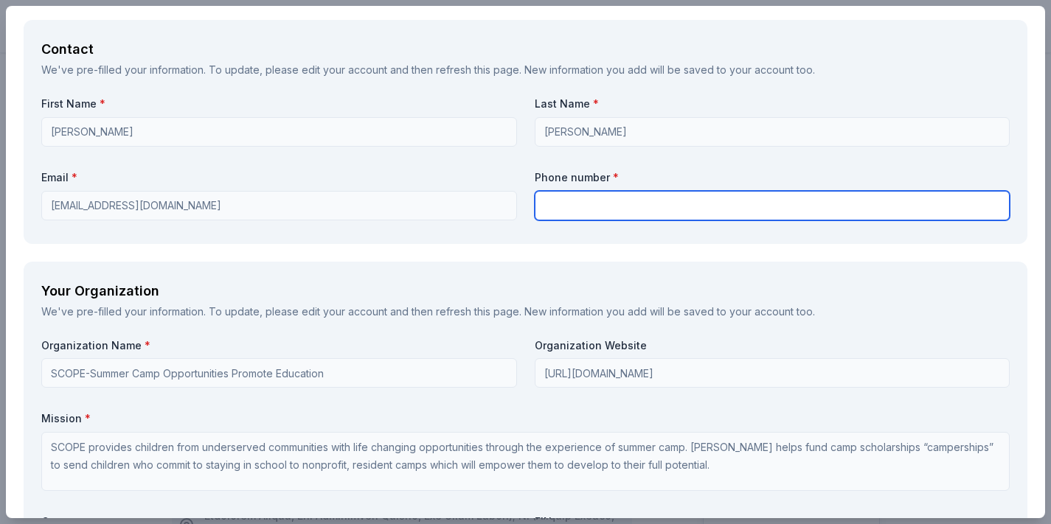
click at [582, 201] on input "text" at bounding box center [773, 205] width 476 height 29
type input "9734937797"
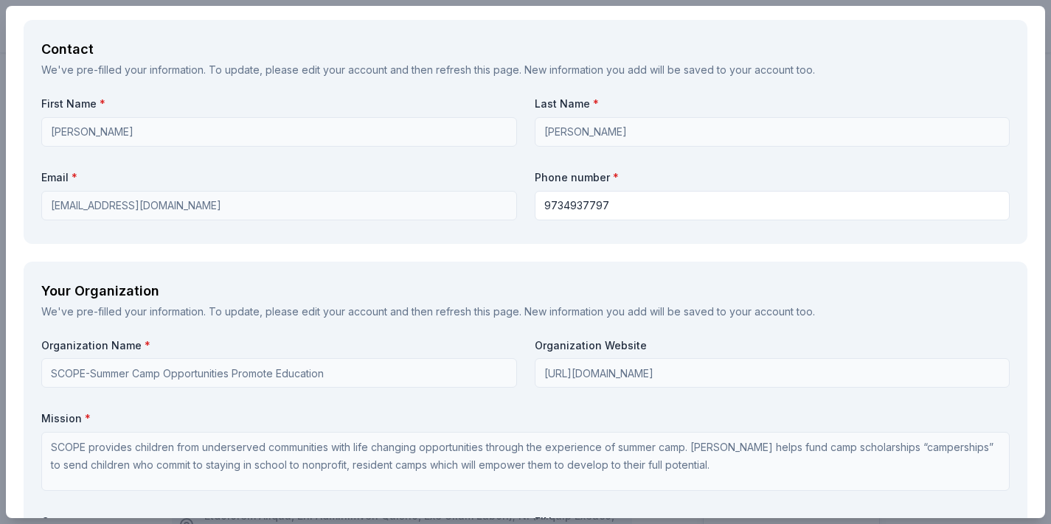
click at [507, 280] on div "Your Organization" at bounding box center [525, 291] width 968 height 24
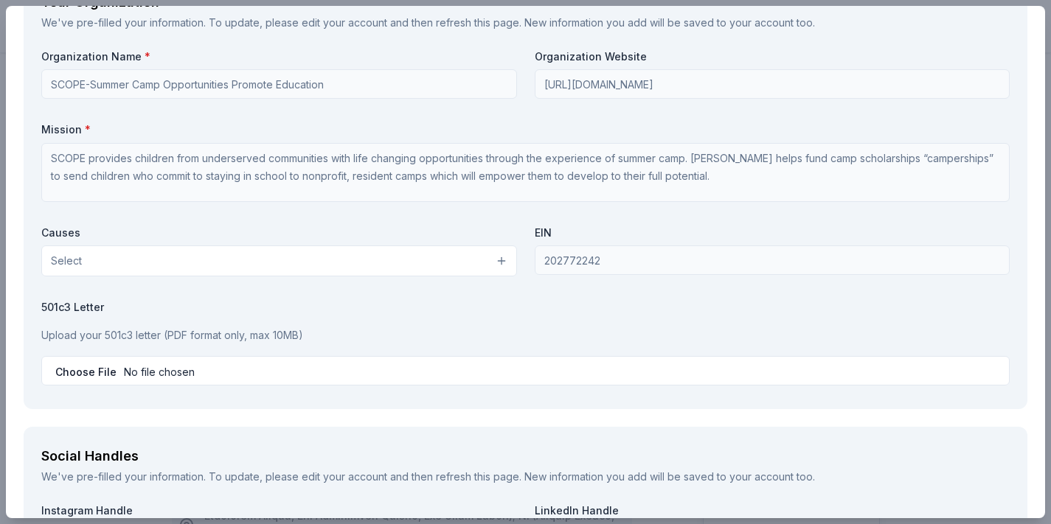
scroll to position [1377, 0]
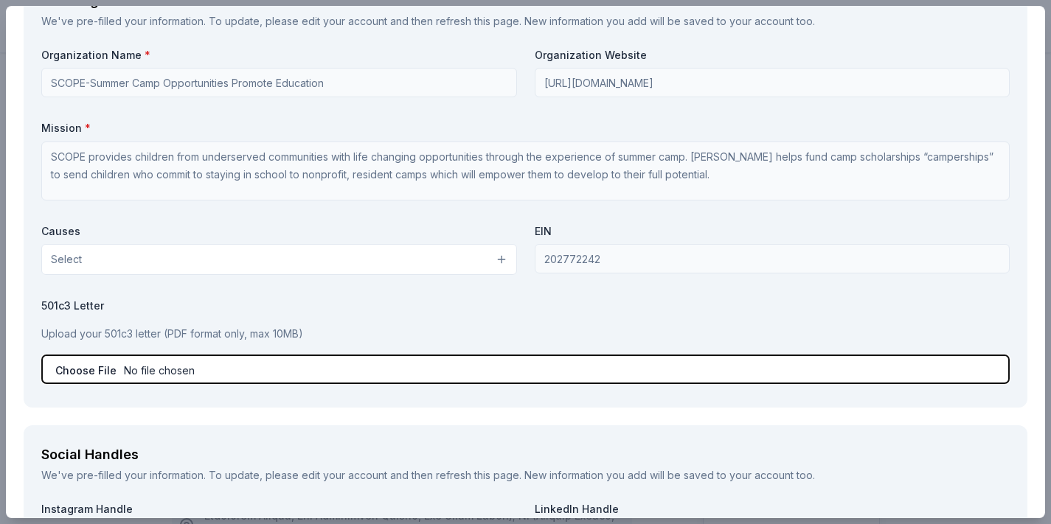
click at [98, 373] on input "file" at bounding box center [525, 369] width 968 height 29
type input "C:\fakepath\SCOPE IRS 501c3 Determination Letter (2).pdf"
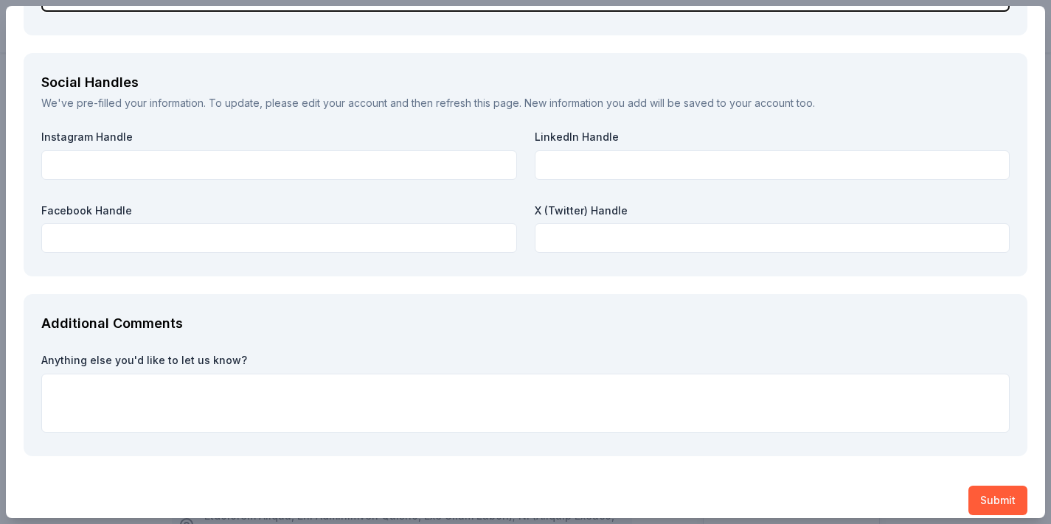
scroll to position [1764, 0]
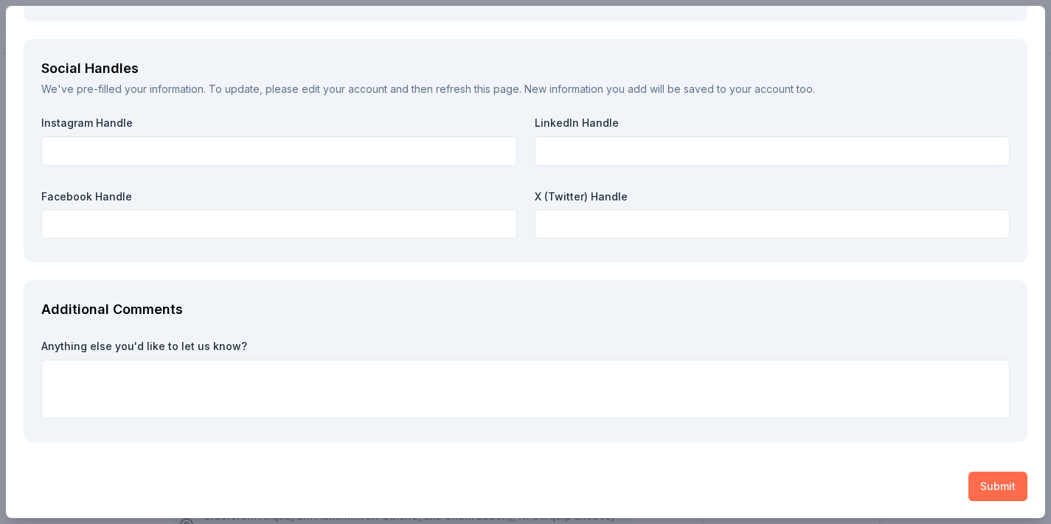
click at [995, 485] on button "Submit" at bounding box center [997, 486] width 59 height 29
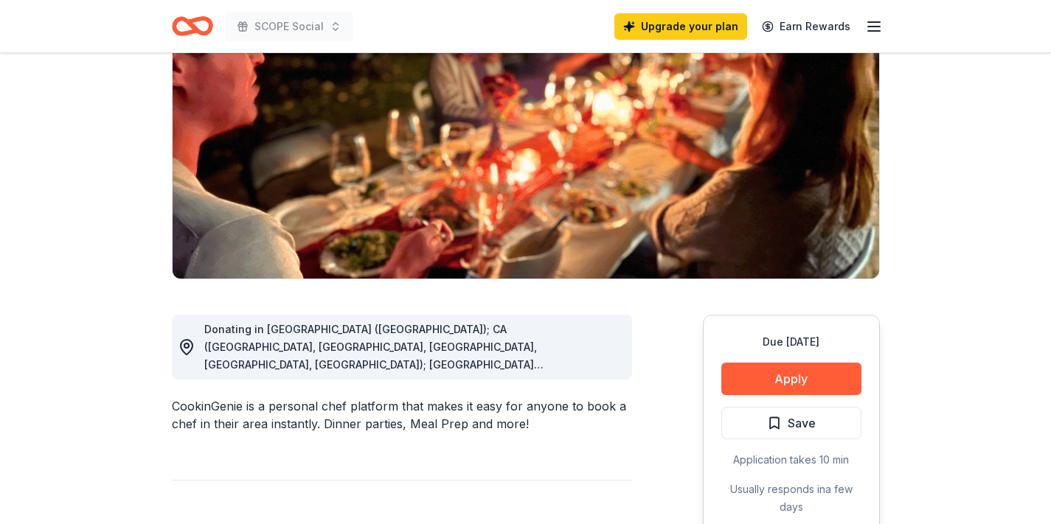
scroll to position [179, 0]
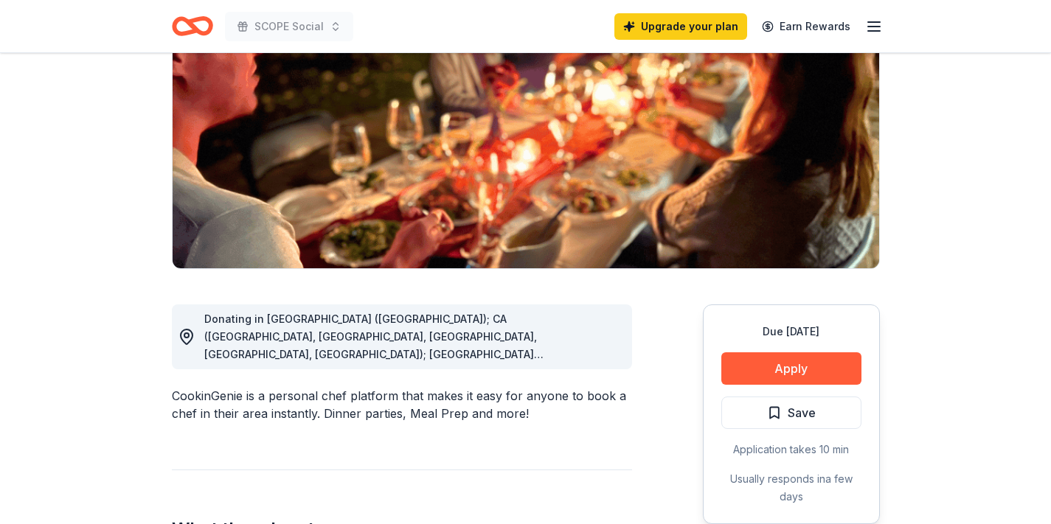
click at [585, 352] on span "Donating in AZ (Maricopa County); CA (Los Angeles County, Riverside County, San…" at bounding box center [399, 496] width 391 height 366
click at [184, 335] on icon at bounding box center [187, 337] width 18 height 18
click at [776, 367] on button "Apply" at bounding box center [791, 368] width 140 height 32
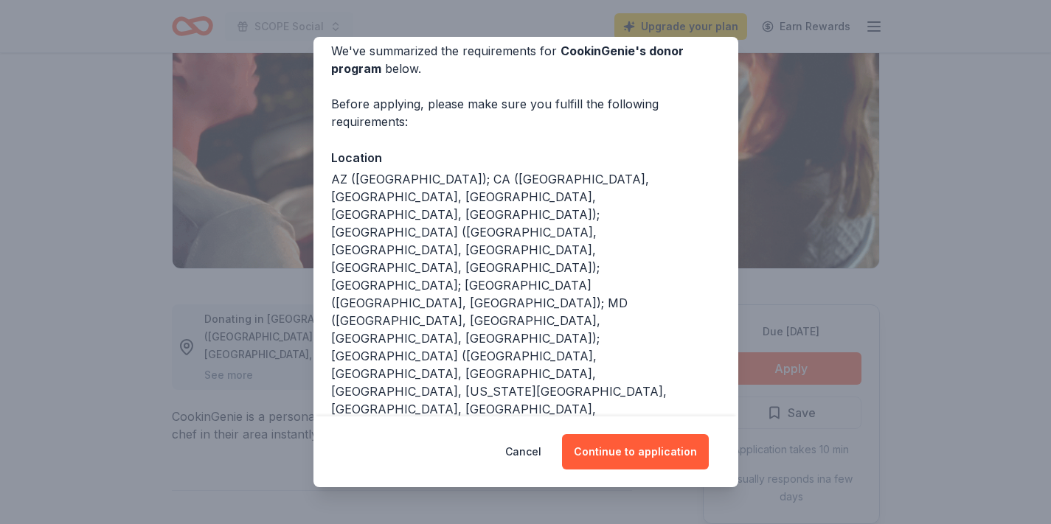
scroll to position [68, 0]
click at [624, 454] on button "Continue to application" at bounding box center [635, 451] width 147 height 35
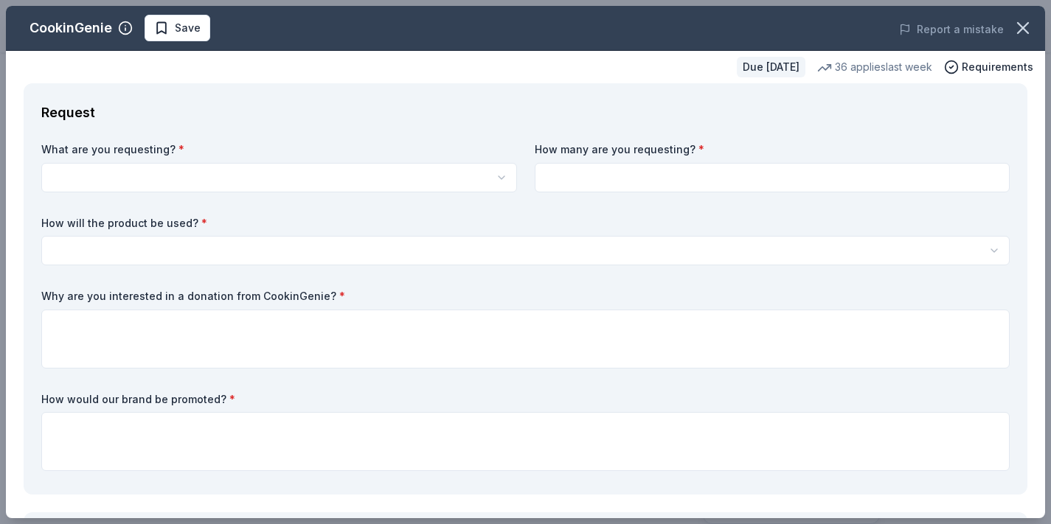
scroll to position [0, 0]
click at [374, 184] on html "SCOPE Social Upgrade your plan Earn Rewards Due in 175 days Share CookinGenie 5…" at bounding box center [525, 262] width 1051 height 524
click at [374, 184] on html "SCOPE Social Save Apply Due in 175 days Share CookinGenie 5.0 • 7 reviews 36 ap…" at bounding box center [525, 262] width 1051 height 524
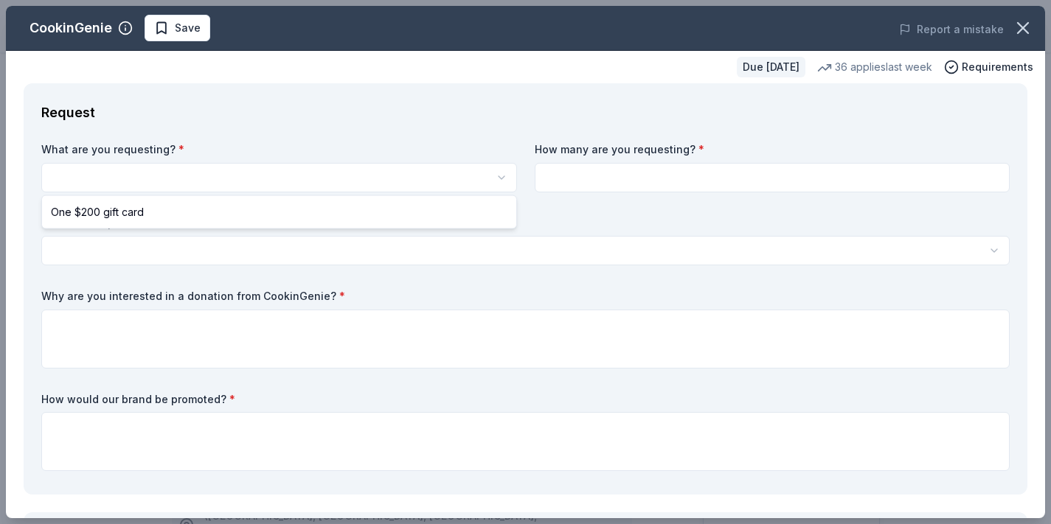
select select "One $200 gift card"
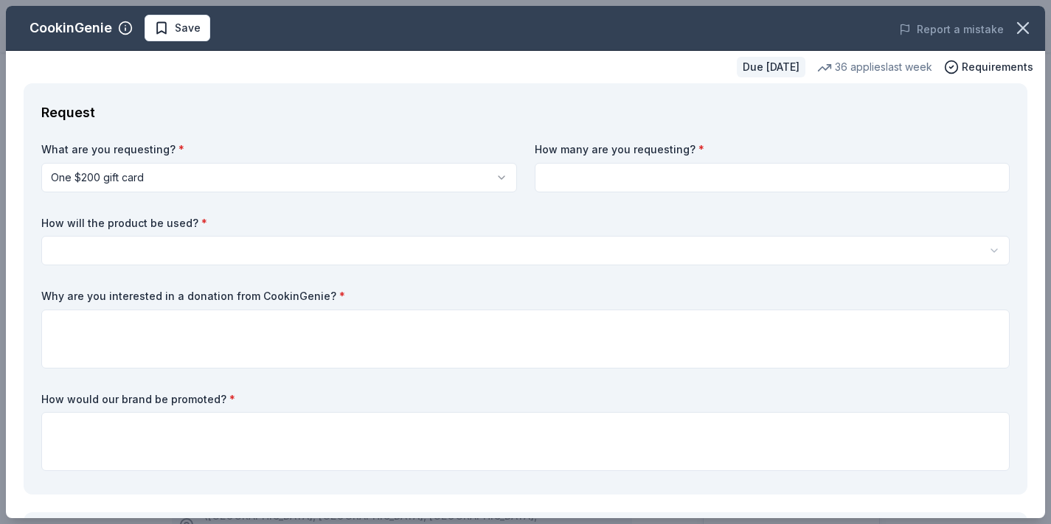
click at [573, 175] on input at bounding box center [773, 177] width 476 height 29
type input "1"
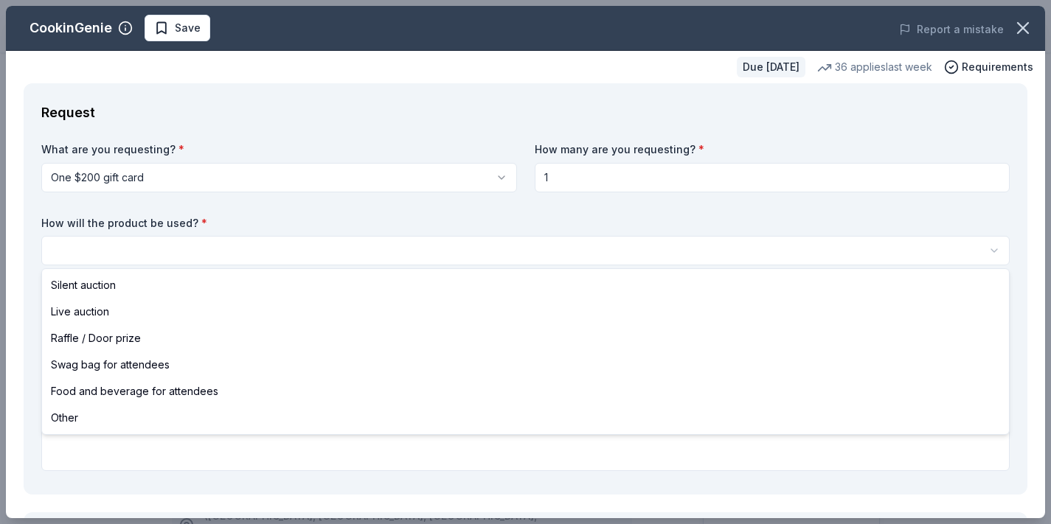
click at [397, 246] on html "SCOPE Social Save Apply Due in 175 days Share CookinGenie 5.0 • 7 reviews 36 ap…" at bounding box center [525, 262] width 1051 height 524
select select "raffleDoorPrize"
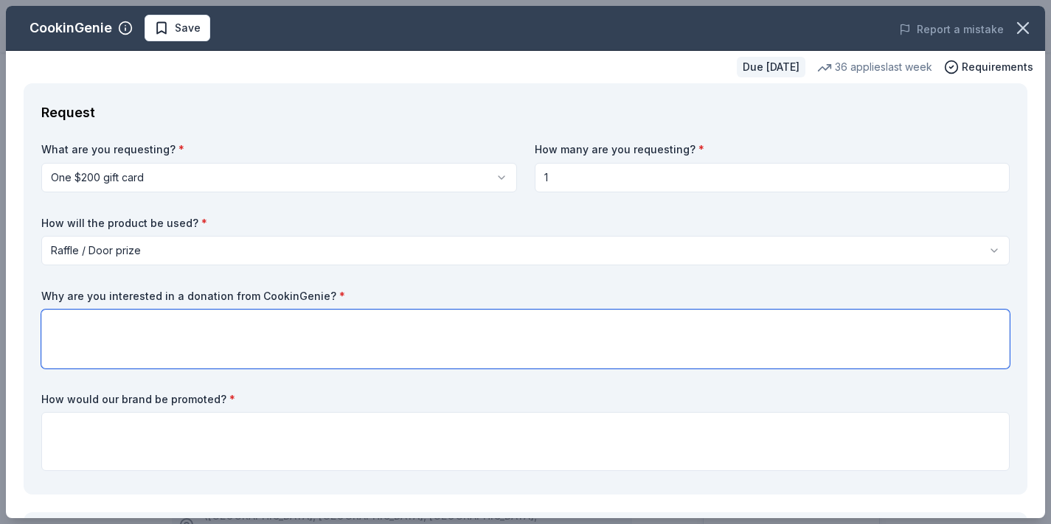
click at [316, 336] on textarea at bounding box center [525, 339] width 968 height 59
paste textarea "New and long-time SCOPE supporters, along with colleagues, friends, and their e…"
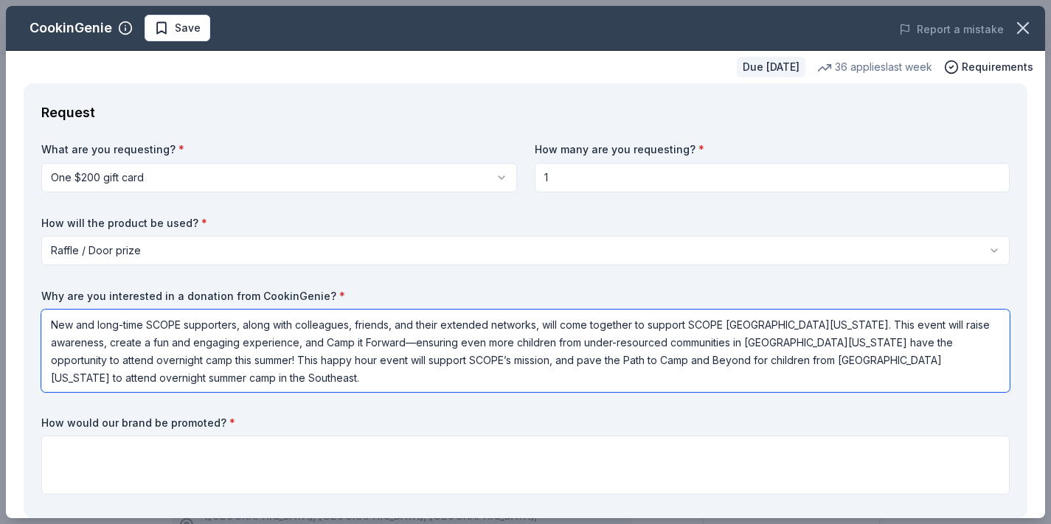
type textarea "New and long-time SCOPE supporters, along with colleagues, friends, and their e…"
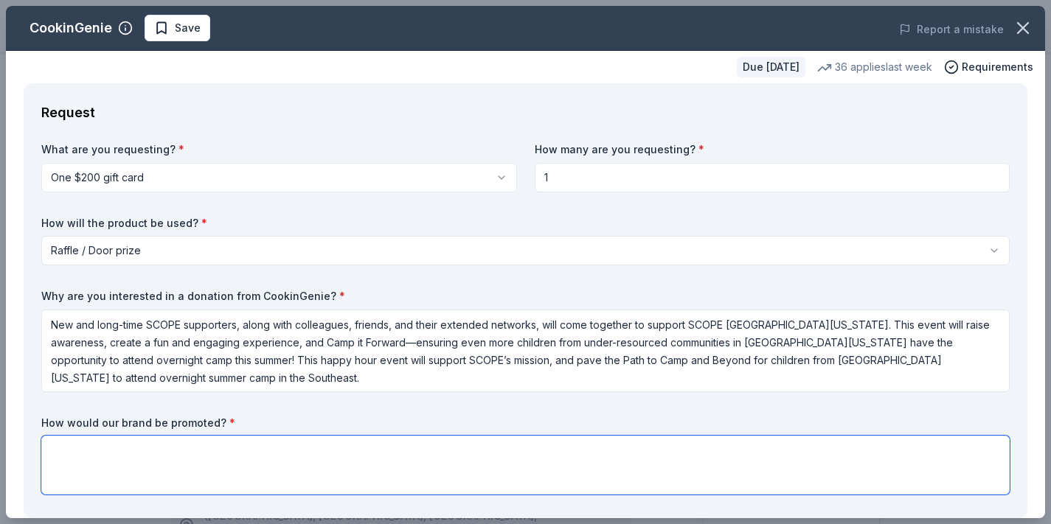
click at [251, 447] on textarea at bounding box center [525, 465] width 968 height 59
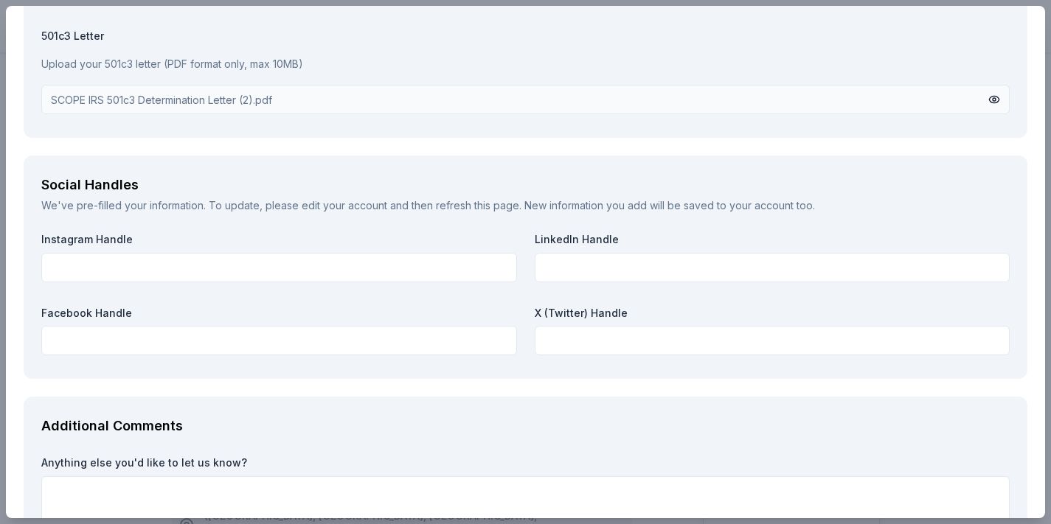
scroll to position [1711, 0]
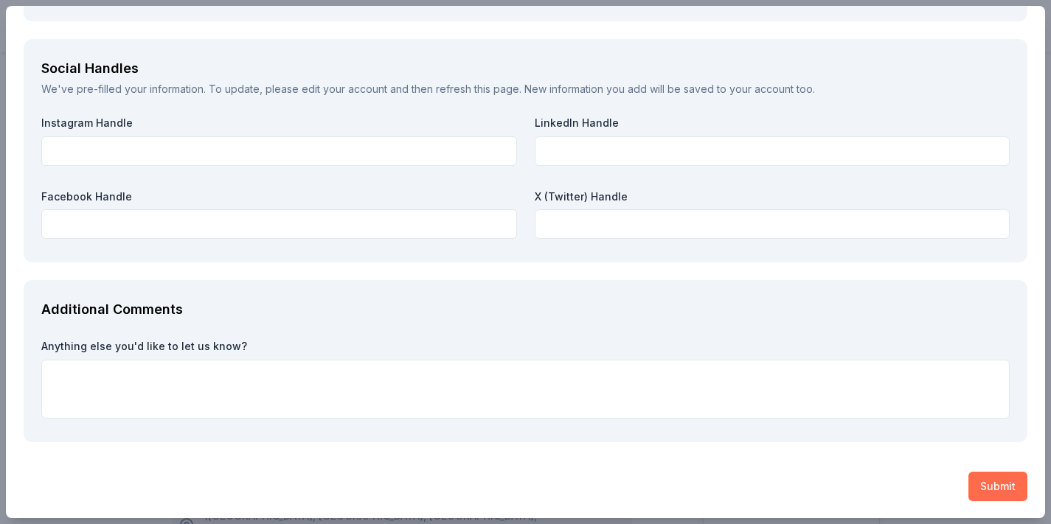
type textarea "Social Media, Flyers"
click at [984, 480] on button "Submit" at bounding box center [997, 486] width 59 height 29
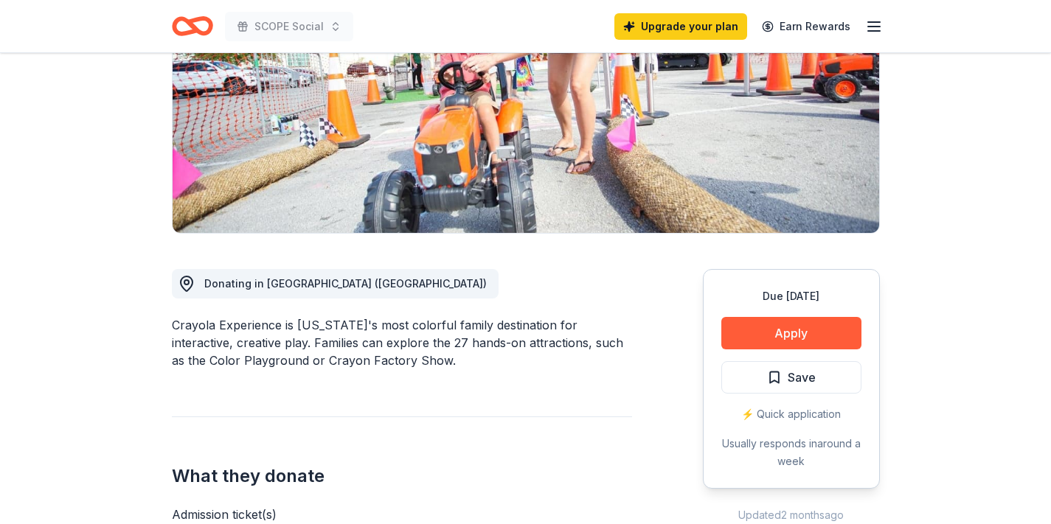
scroll to position [221, 0]
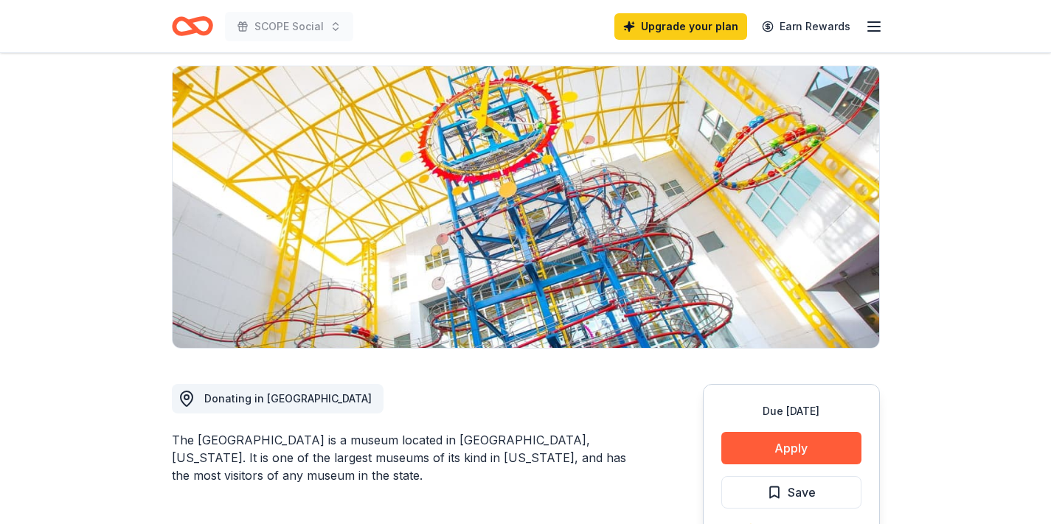
scroll to position [181, 0]
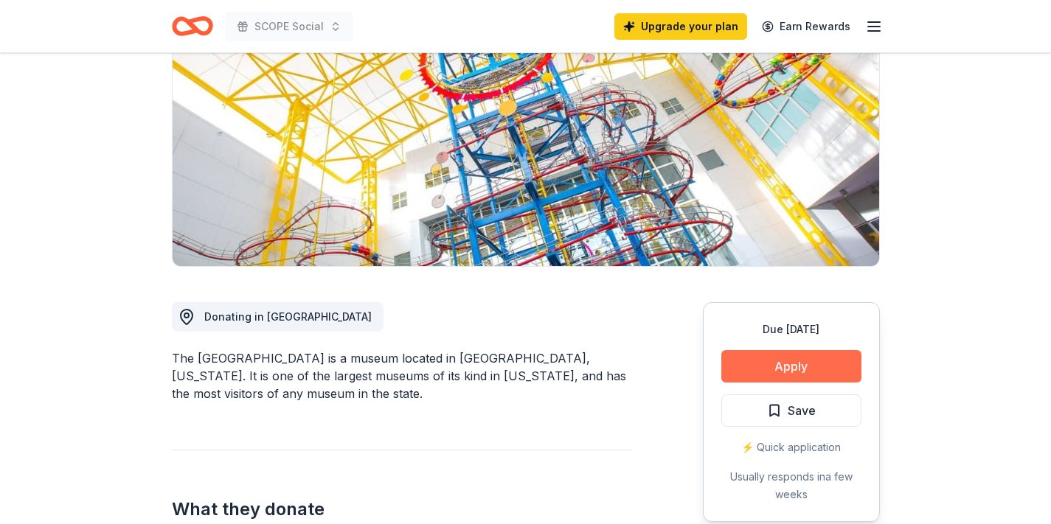
click at [756, 375] on button "Apply" at bounding box center [791, 366] width 140 height 32
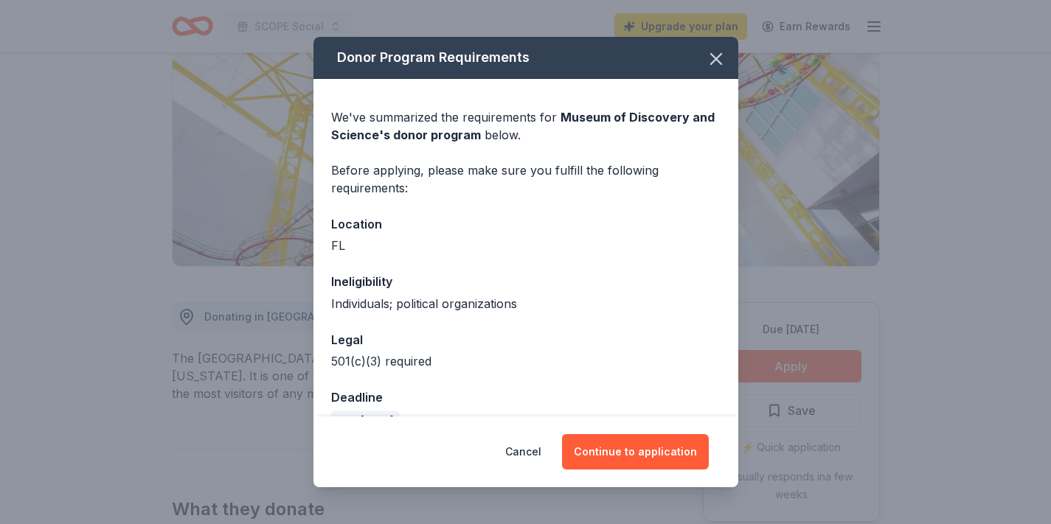
scroll to position [32, 0]
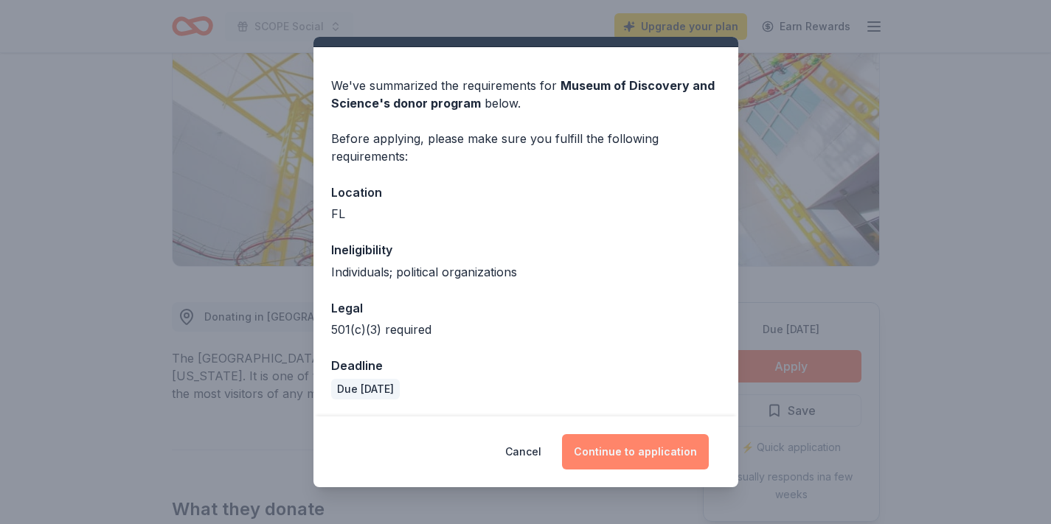
click at [616, 463] on button "Continue to application" at bounding box center [635, 451] width 147 height 35
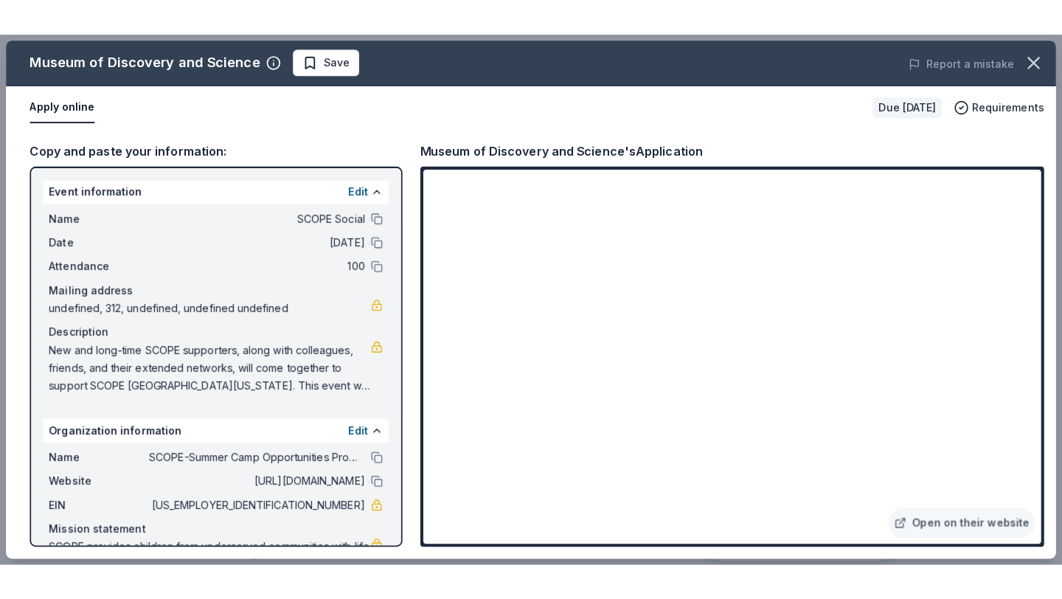
scroll to position [63, 0]
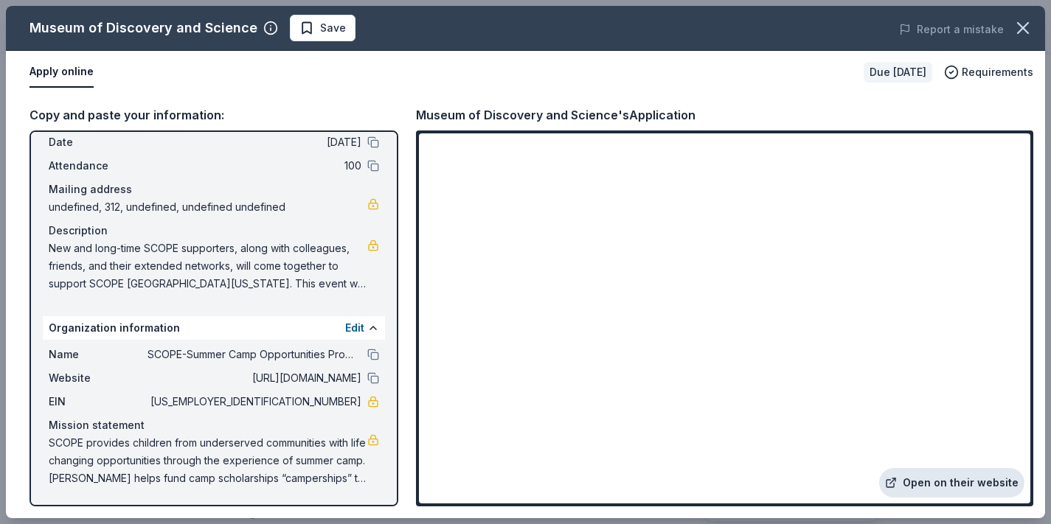
click at [922, 469] on link "Open on their website" at bounding box center [951, 482] width 145 height 29
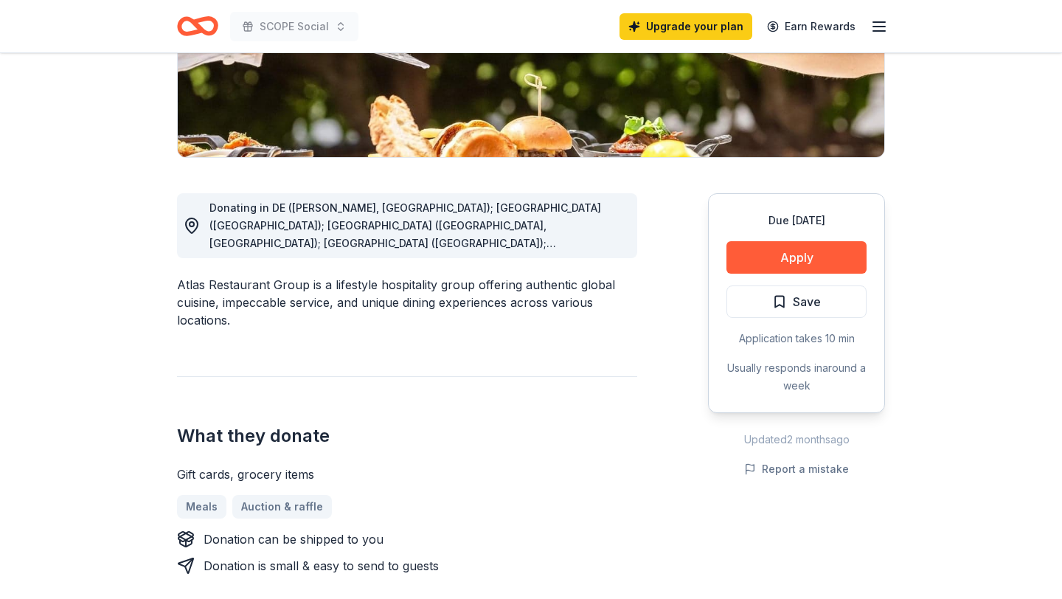
scroll to position [312, 0]
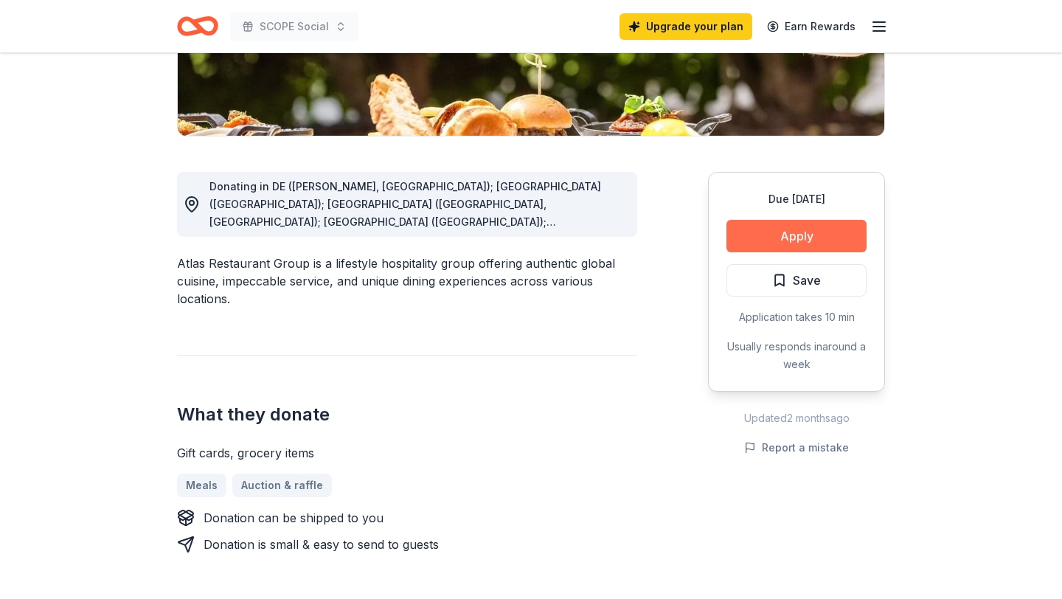
click at [763, 234] on button "Apply" at bounding box center [796, 236] width 140 height 32
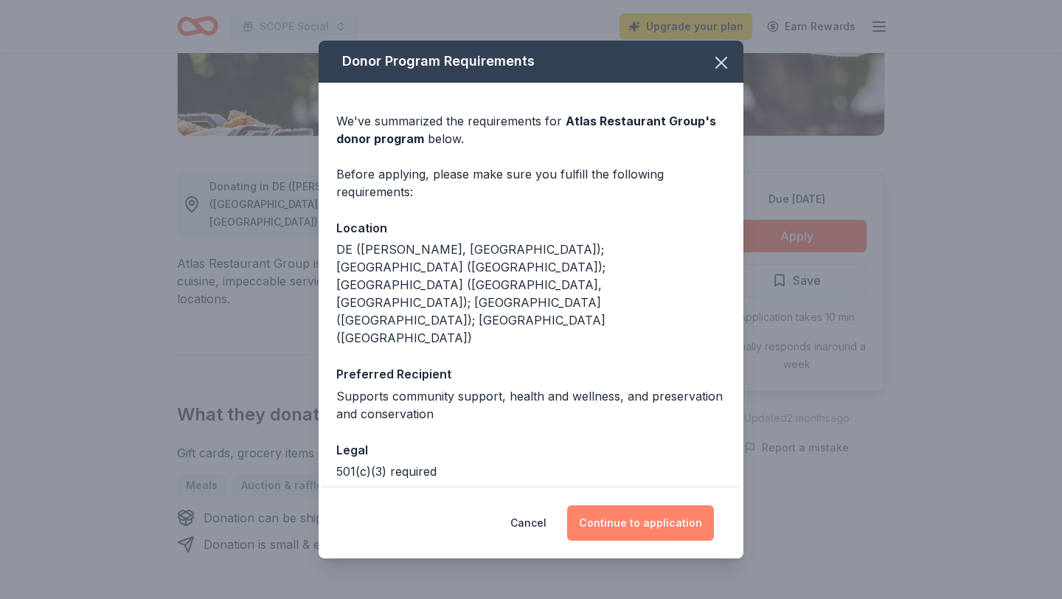
click at [641, 515] on button "Continue to application" at bounding box center [640, 522] width 147 height 35
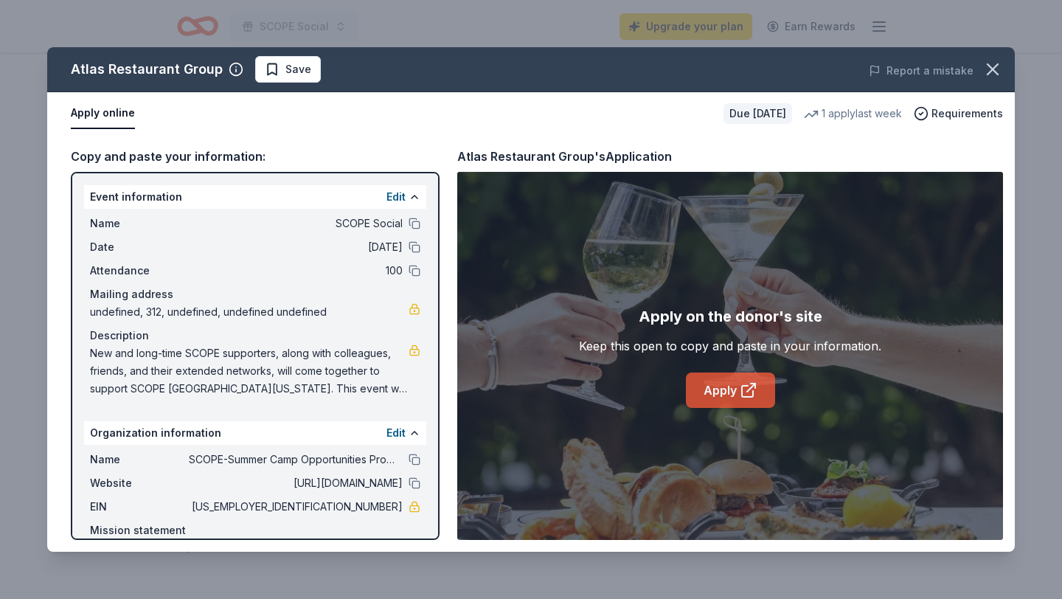
click at [708, 396] on link "Apply" at bounding box center [730, 389] width 89 height 35
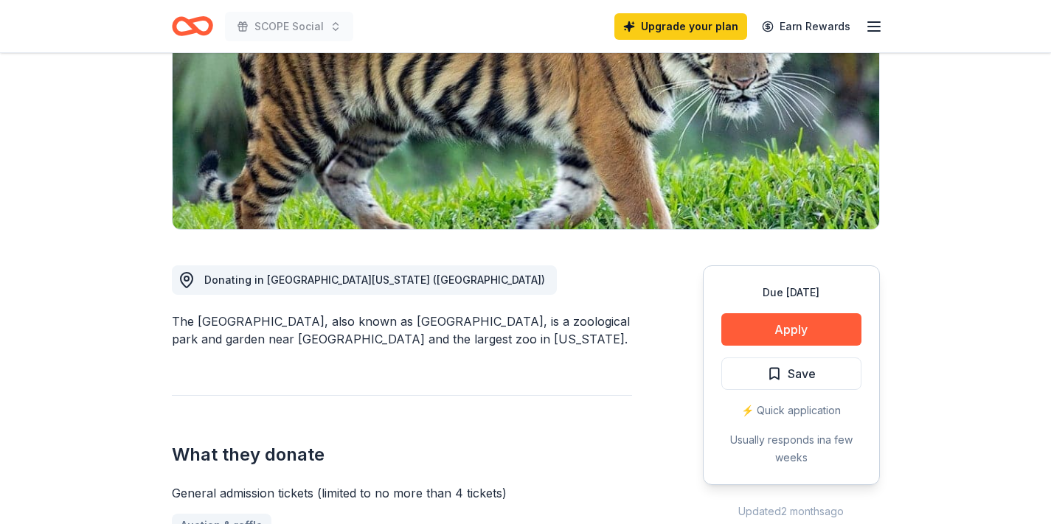
scroll to position [224, 0]
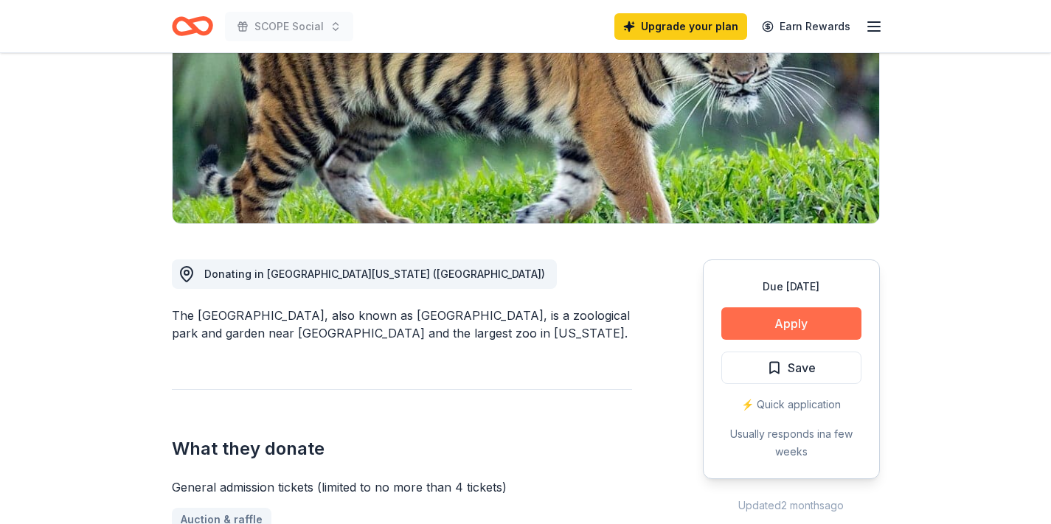
click at [756, 316] on button "Apply" at bounding box center [791, 323] width 140 height 32
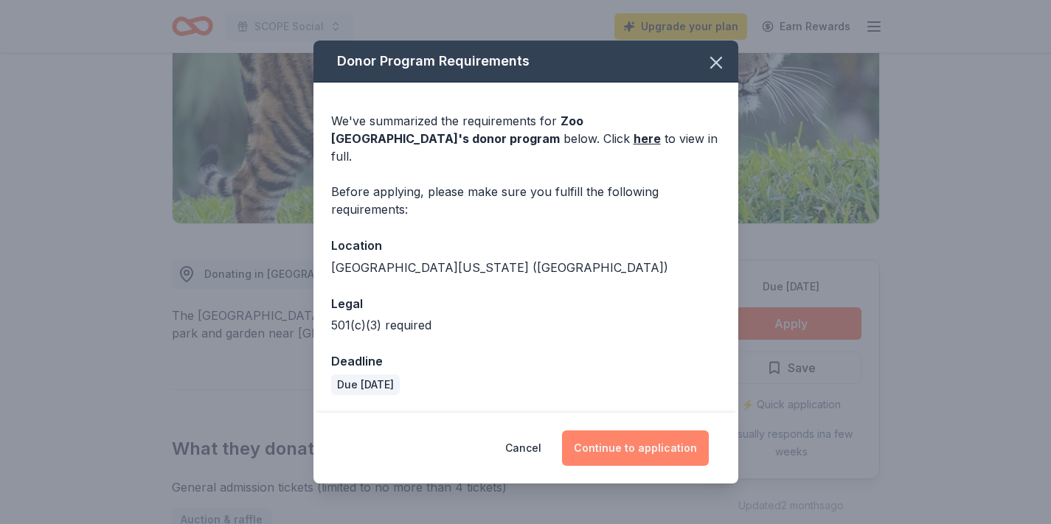
click at [610, 438] on button "Continue to application" at bounding box center [635, 448] width 147 height 35
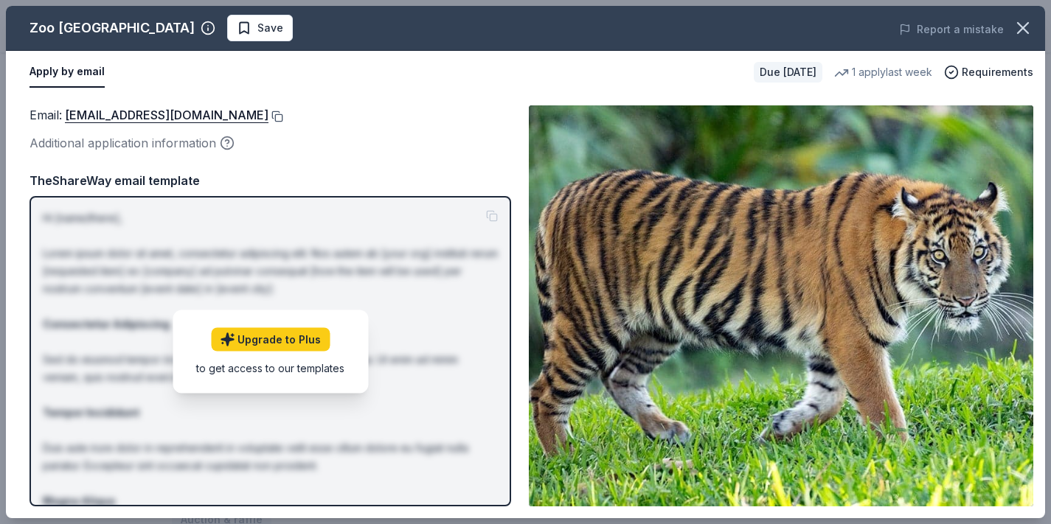
click at [283, 119] on button at bounding box center [275, 117] width 15 height 12
